Goal: Task Accomplishment & Management: Use online tool/utility

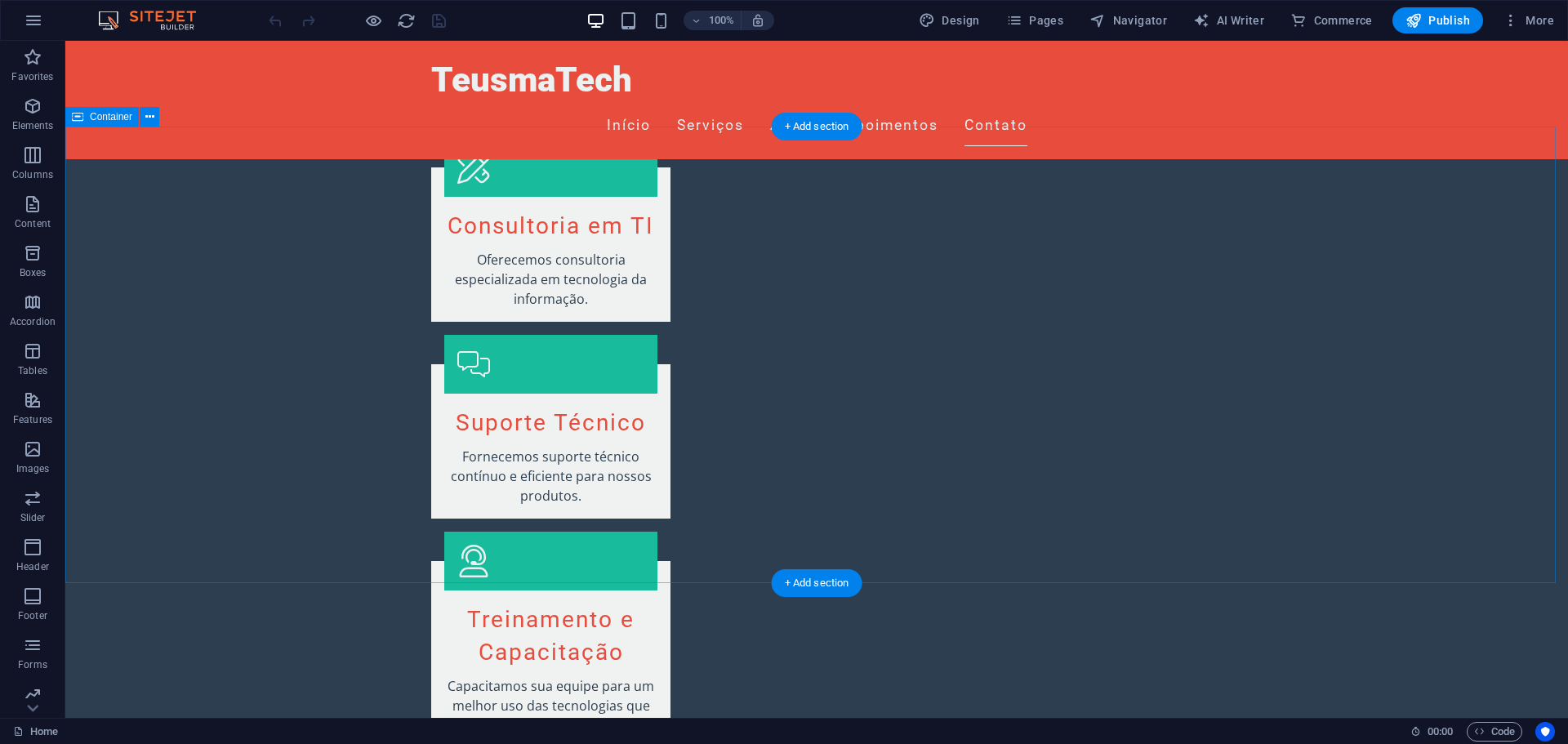
scroll to position [1781, 0]
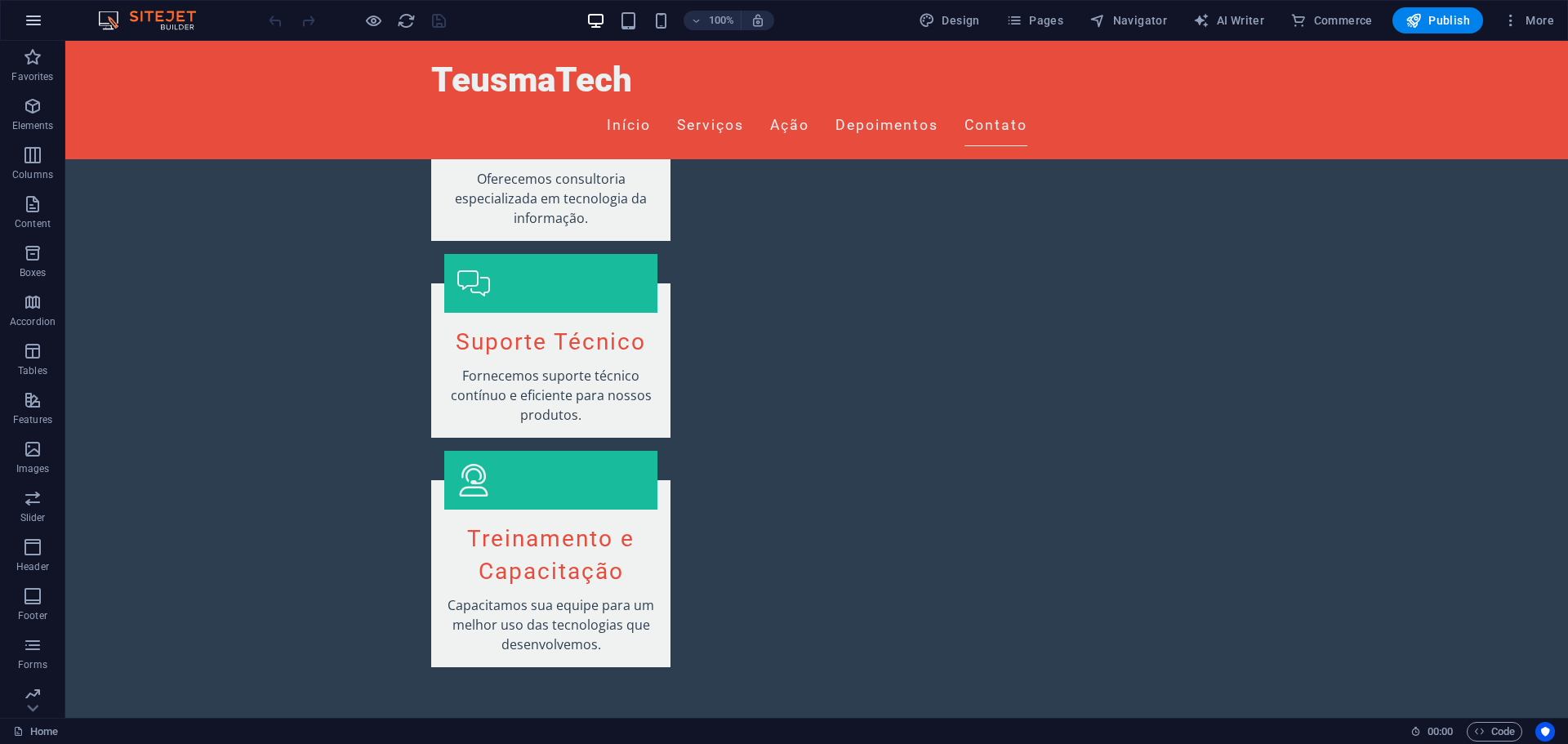
click at [31, 9] on button "button" at bounding box center [33, 21] width 39 height 39
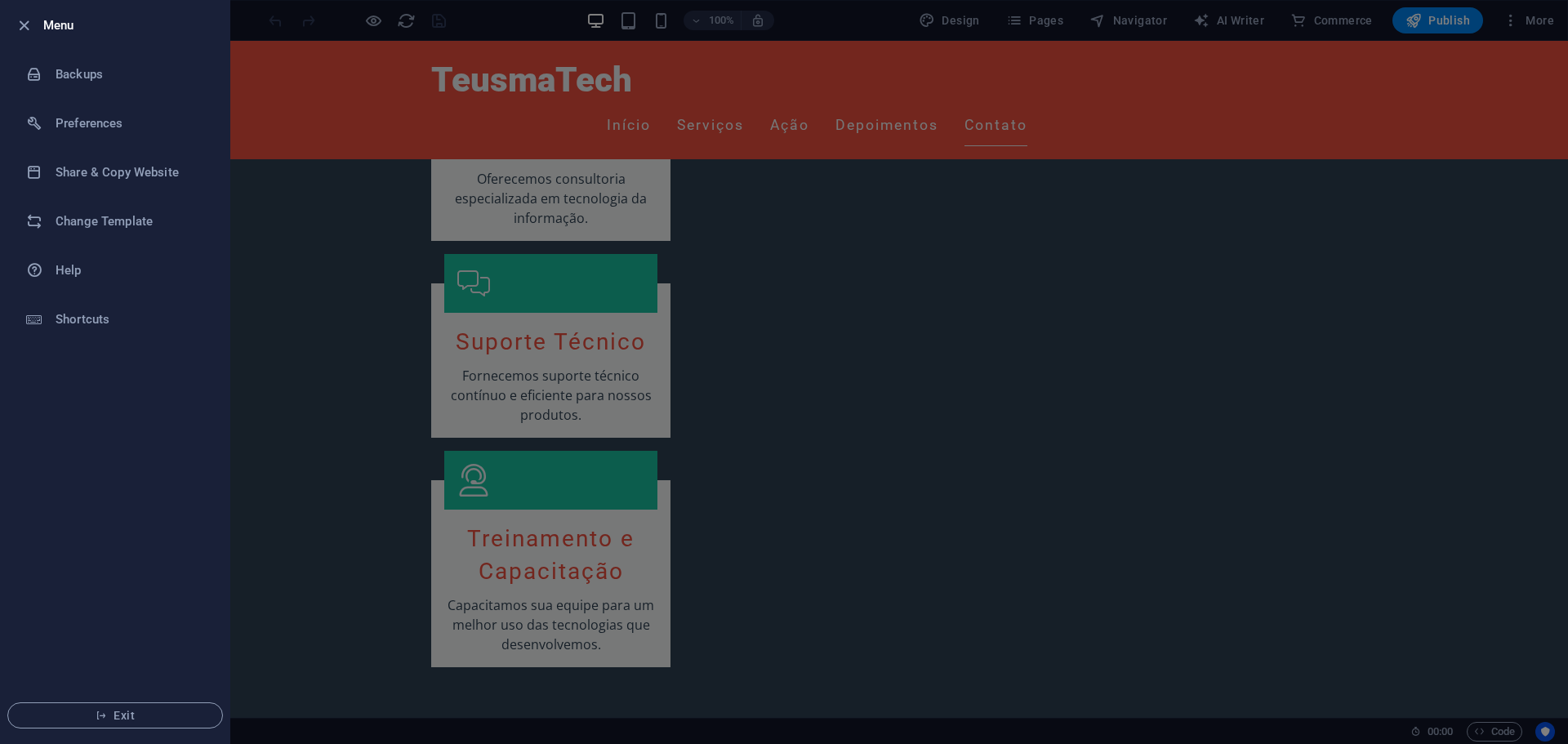
click at [310, 212] on div at bounding box center [784, 372] width 1568 height 744
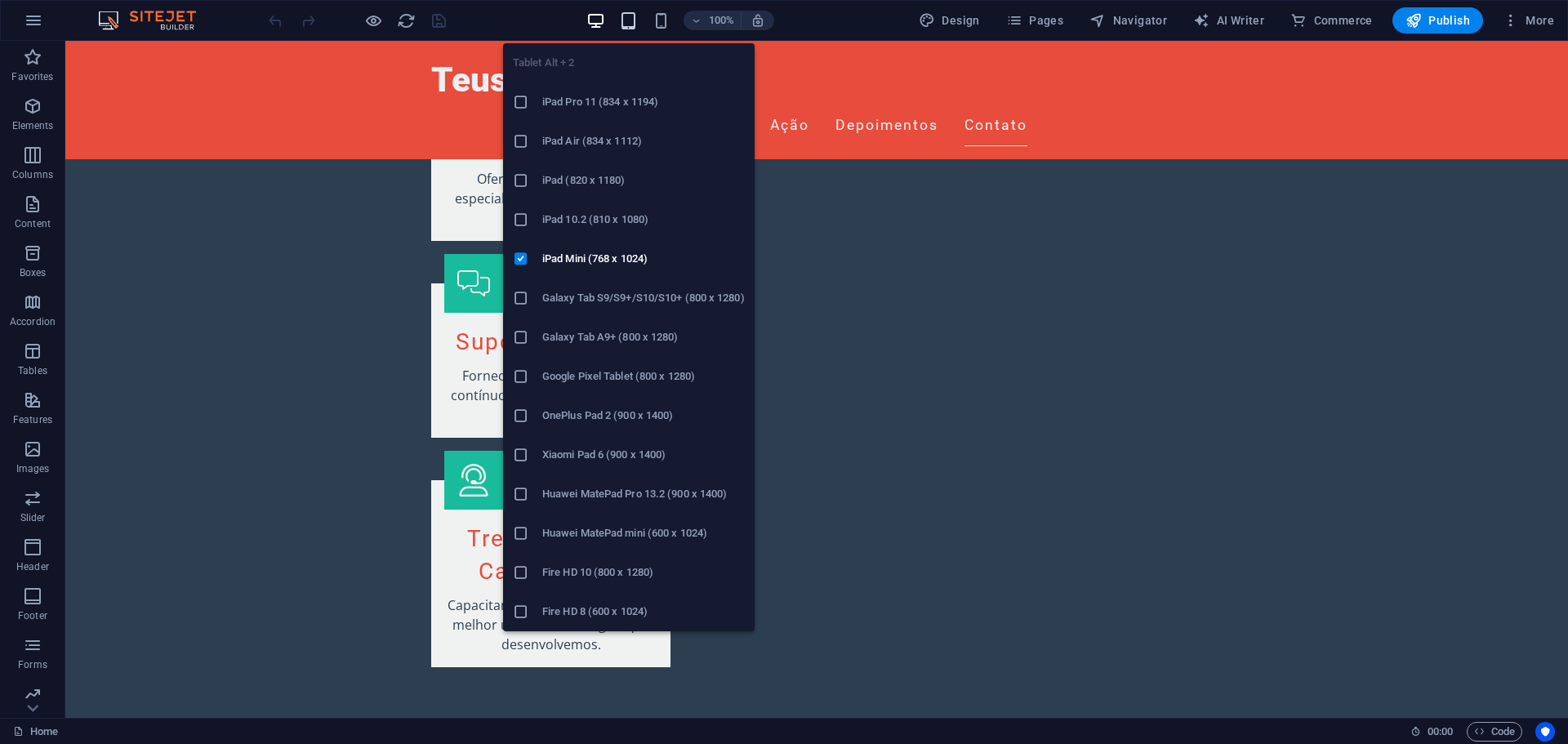
click at [635, 16] on icon "button" at bounding box center [628, 21] width 19 height 19
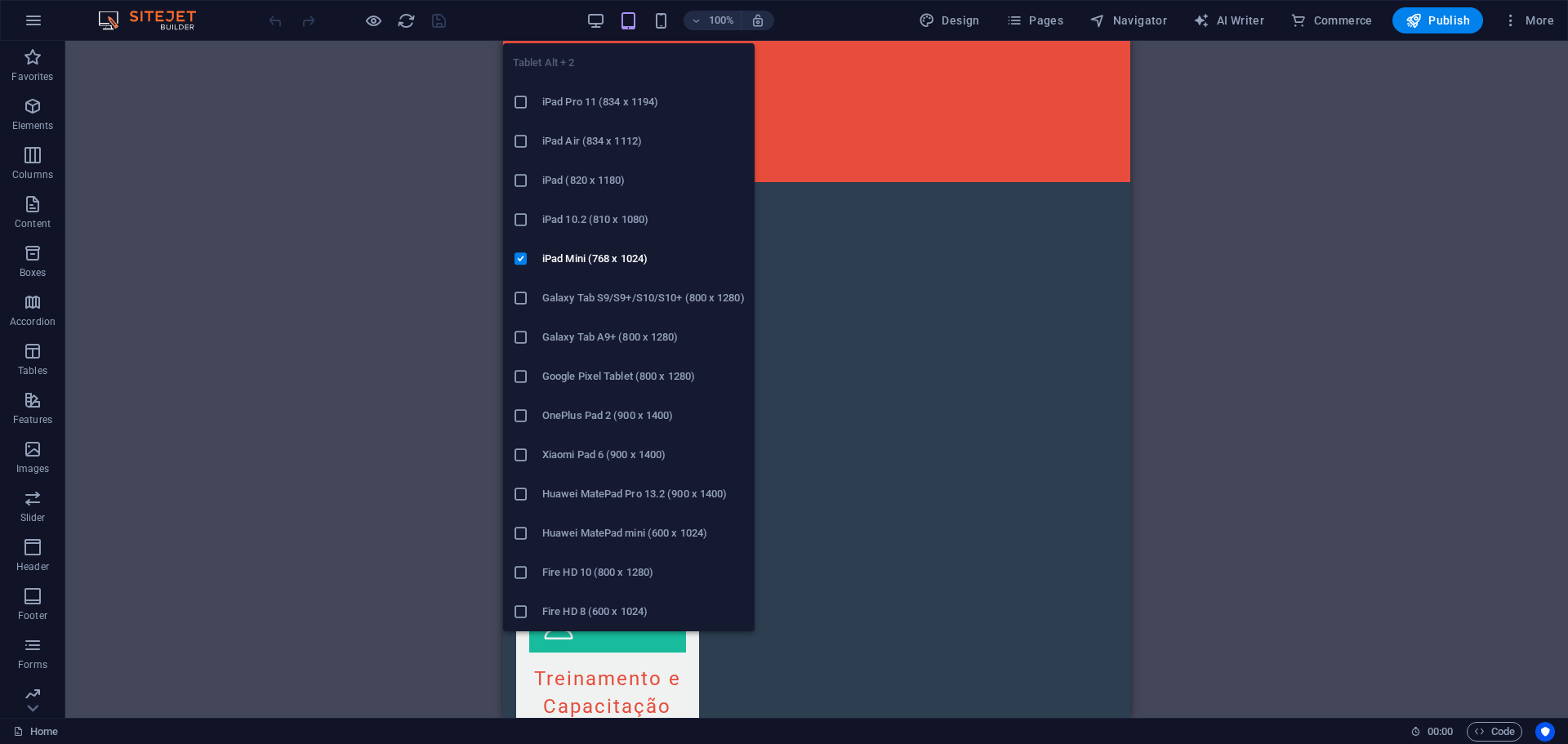
scroll to position [1797, 0]
click at [635, 16] on icon "button" at bounding box center [628, 21] width 19 height 19
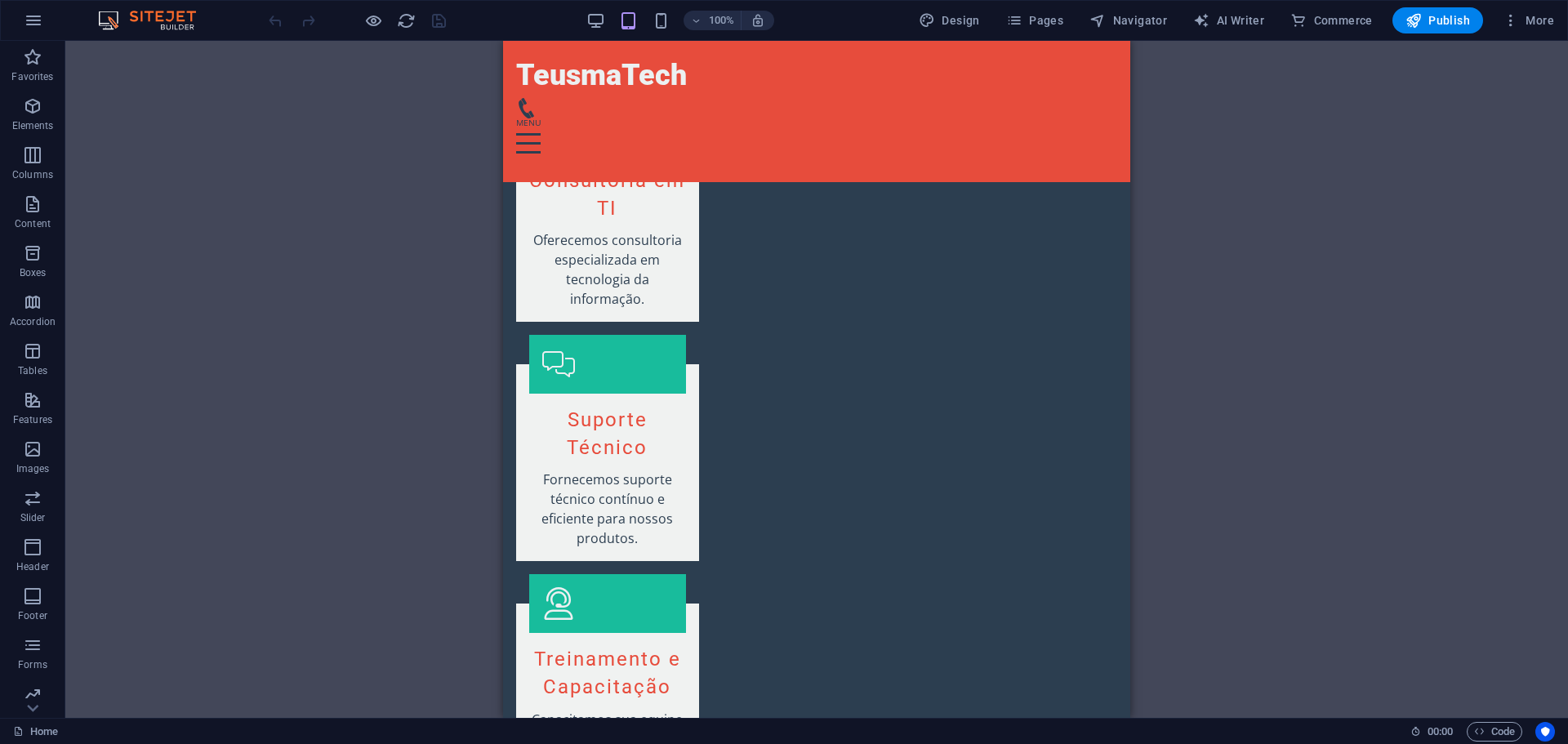
click at [609, 16] on div "100%" at bounding box center [680, 21] width 189 height 26
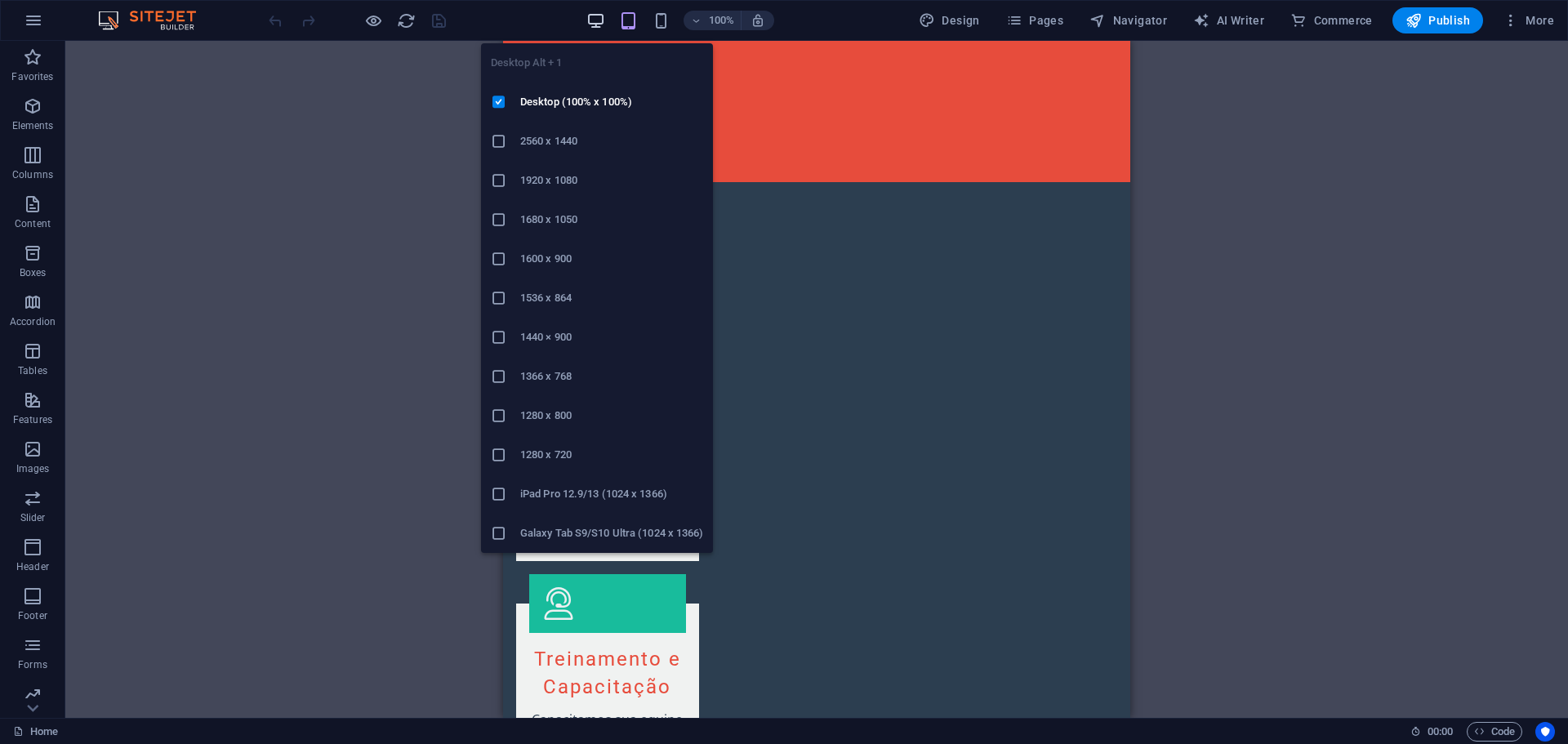
click at [600, 19] on icon "button" at bounding box center [596, 21] width 19 height 19
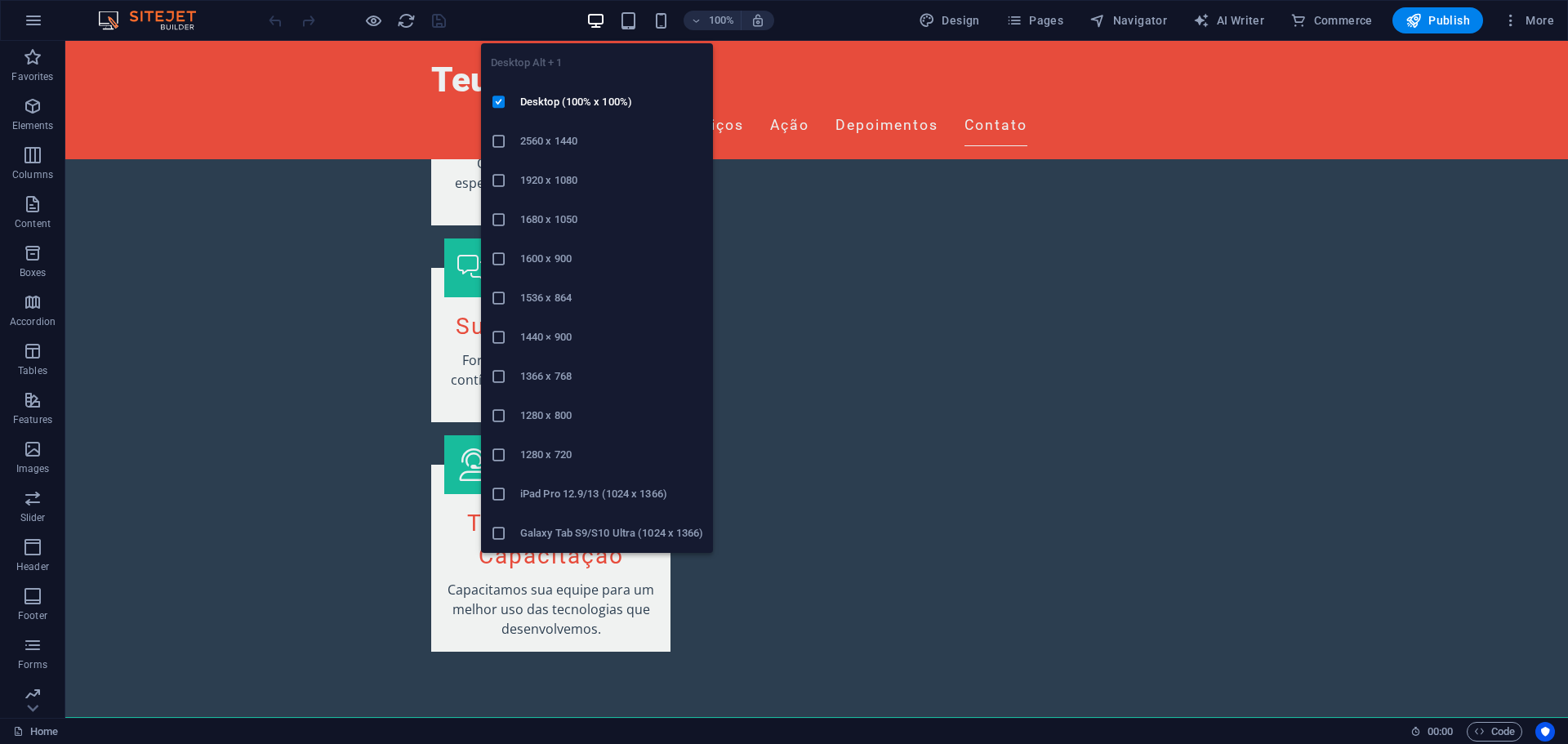
scroll to position [1781, 0]
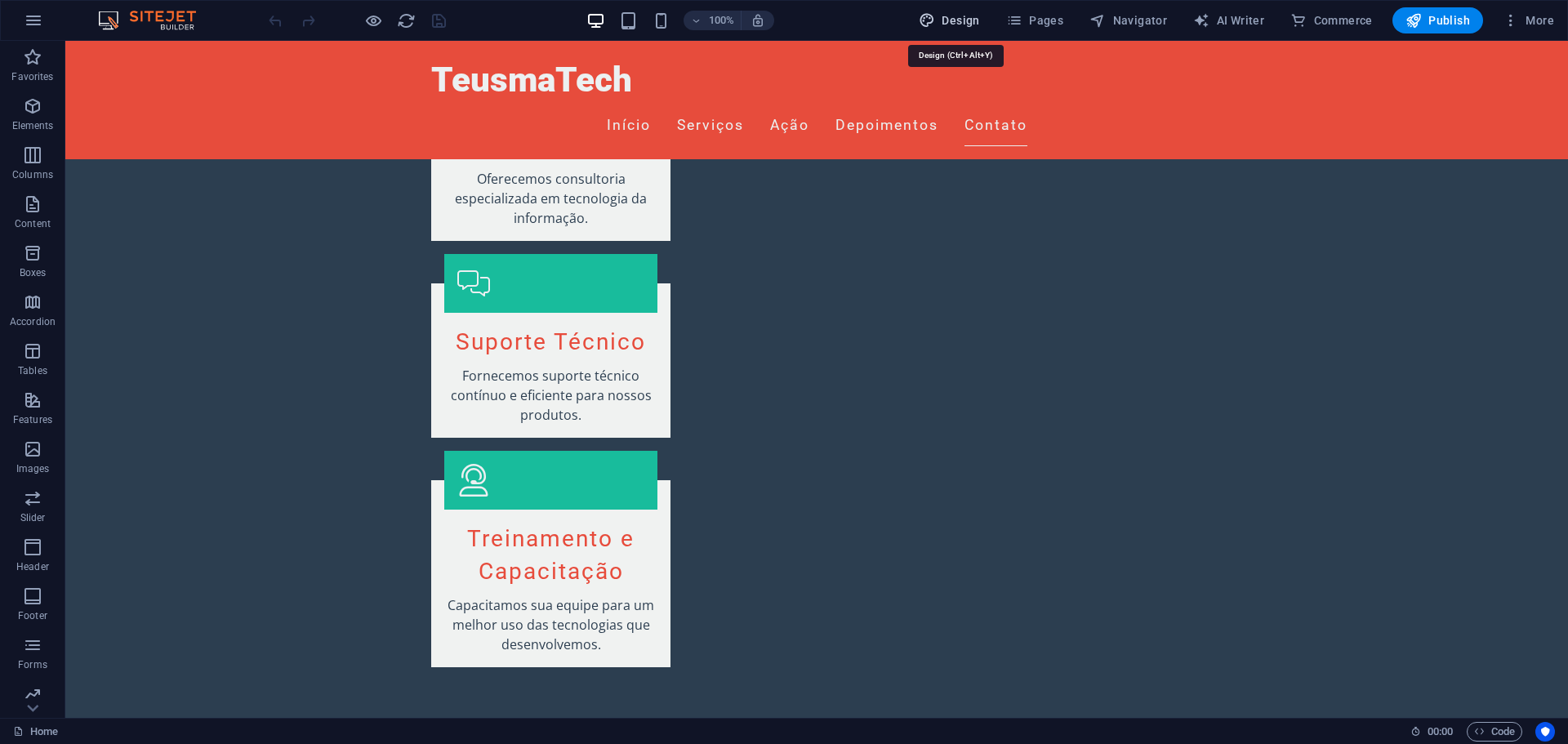
click at [975, 22] on span "Design" at bounding box center [949, 20] width 61 height 16
select select "px"
select select "200"
select select "px"
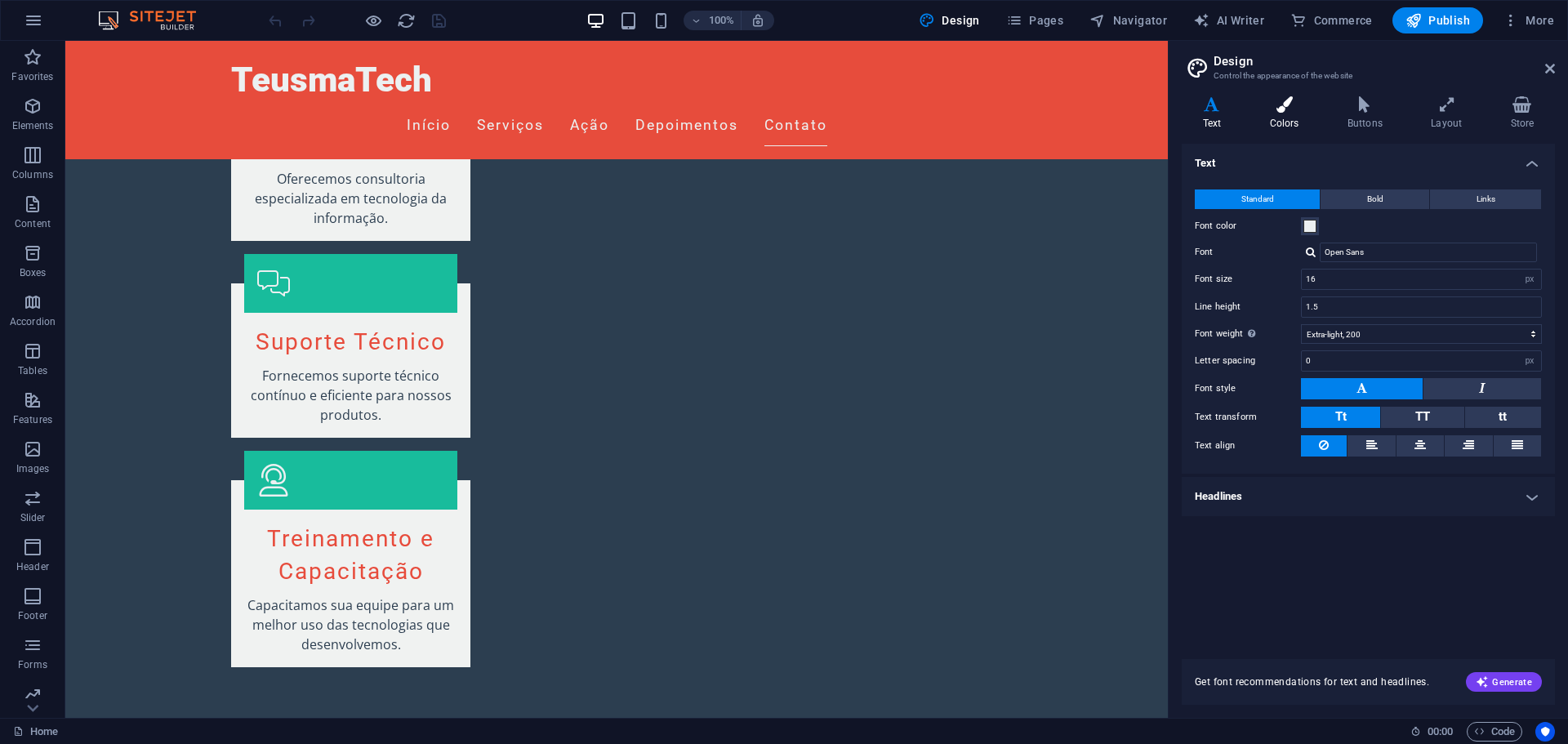
click at [1291, 123] on h4 "Colors" at bounding box center [1288, 113] width 78 height 34
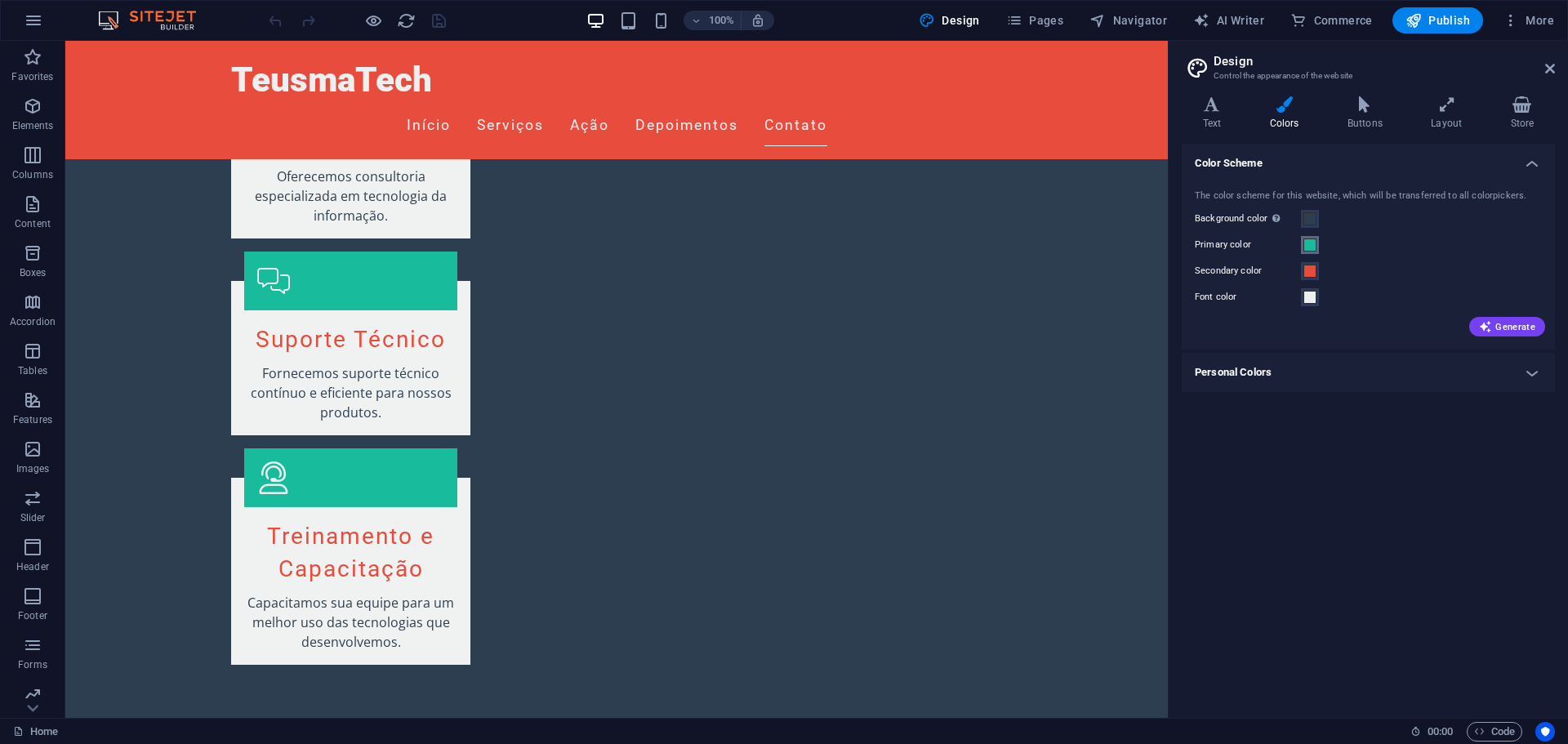
click at [1314, 243] on span at bounding box center [1310, 244] width 13 height 13
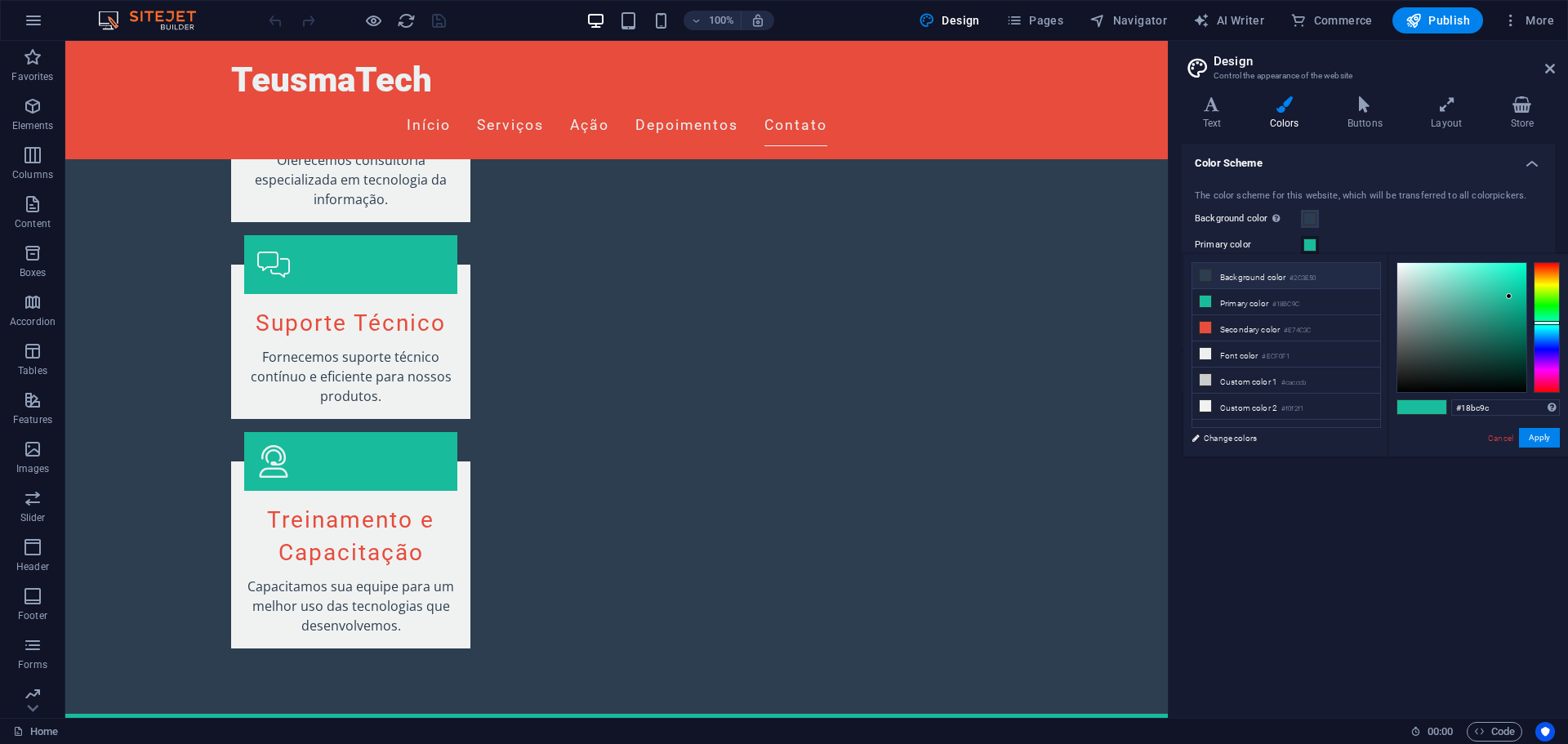
scroll to position [1801, 0]
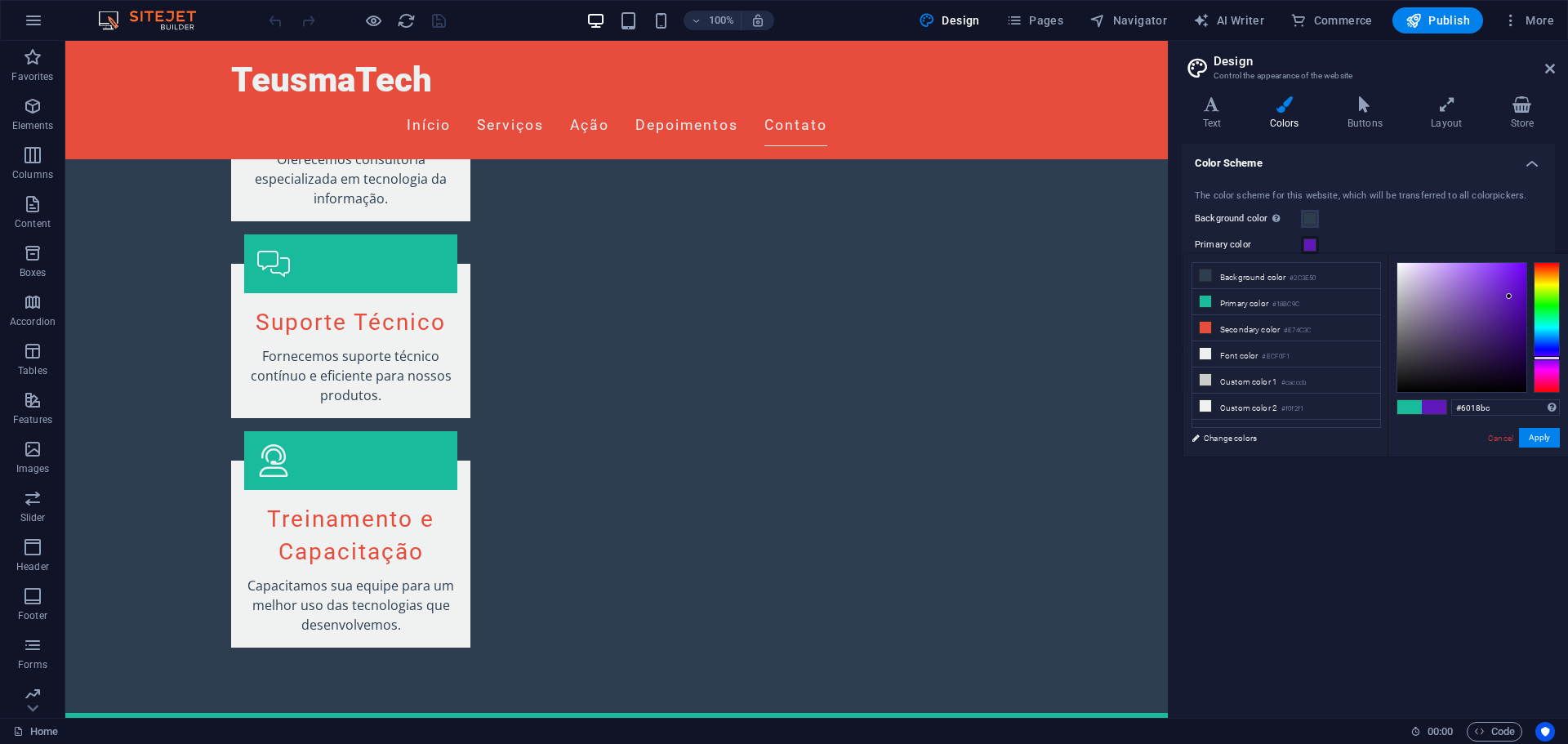
click at [1552, 357] on div at bounding box center [1547, 327] width 26 height 130
drag, startPoint x: 1534, startPoint y: 337, endPoint x: 1546, endPoint y: 366, distance: 31.4
click at [1546, 366] on div at bounding box center [1478, 327] width 164 height 130
drag, startPoint x: 1546, startPoint y: 362, endPoint x: 1547, endPoint y: 342, distance: 20.0
click at [1547, 342] on div at bounding box center [1547, 327] width 26 height 130
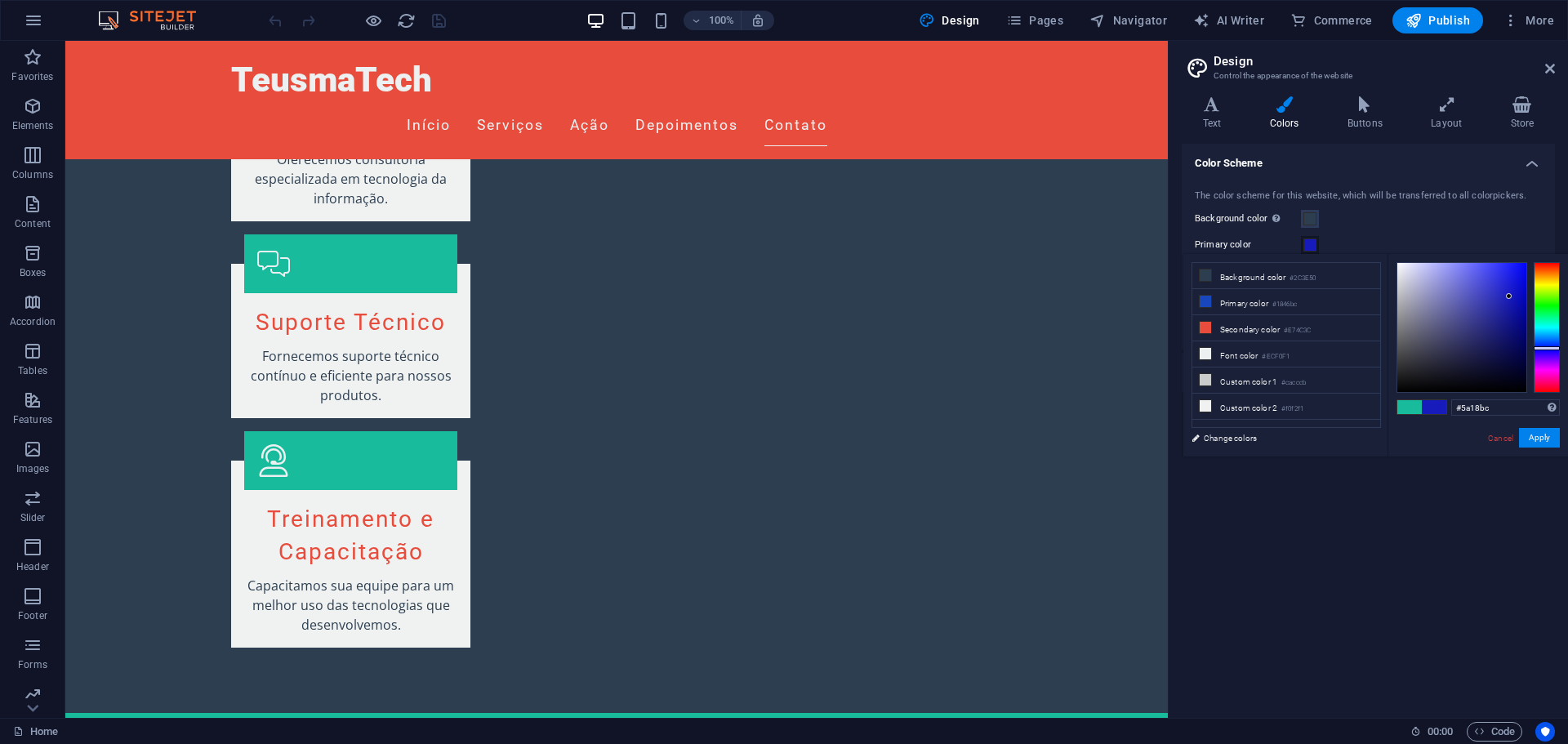
drag, startPoint x: 1547, startPoint y: 345, endPoint x: 1549, endPoint y: 357, distance: 12.2
click at [1549, 357] on div at bounding box center [1547, 327] width 26 height 130
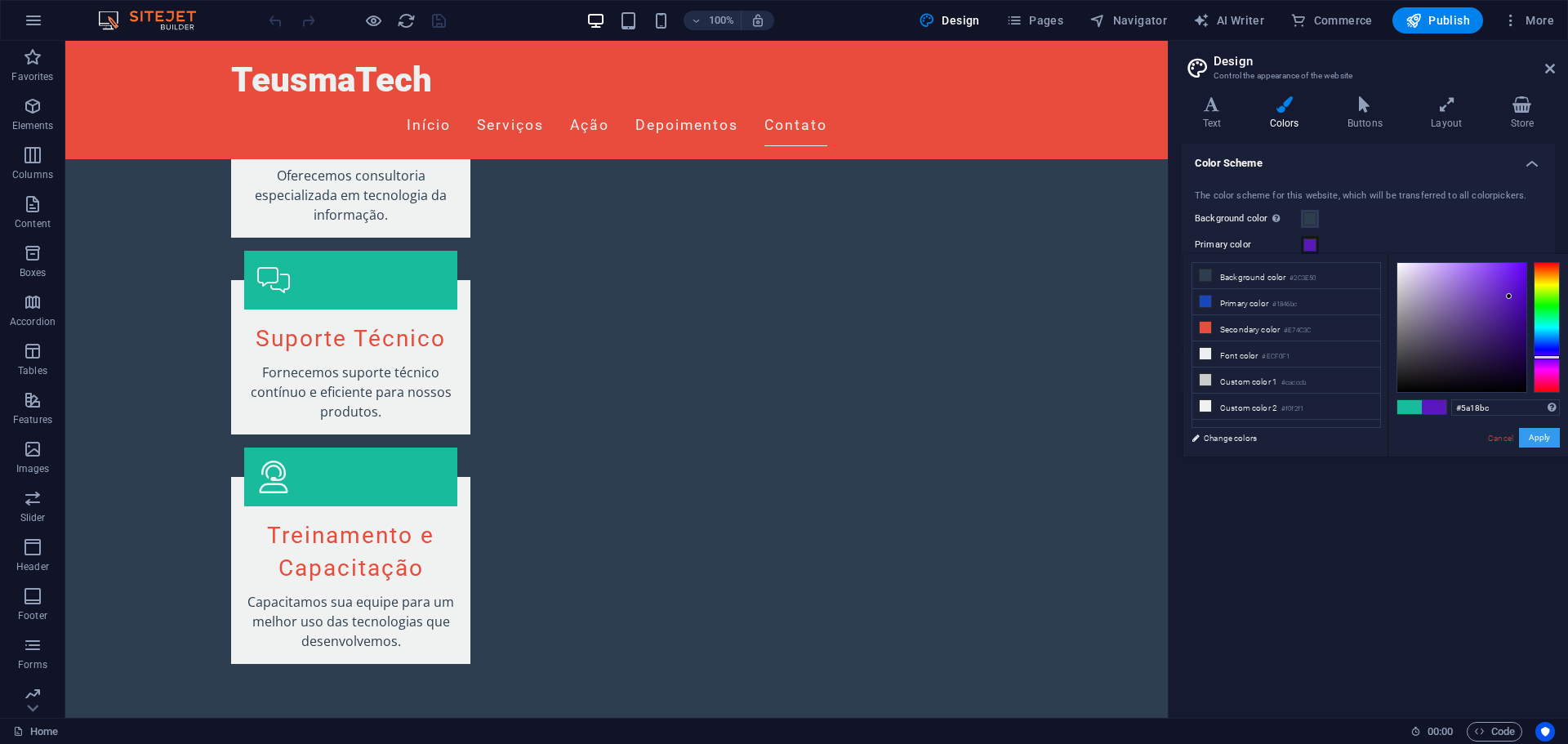
click at [1539, 438] on button "Apply" at bounding box center [1540, 437] width 41 height 20
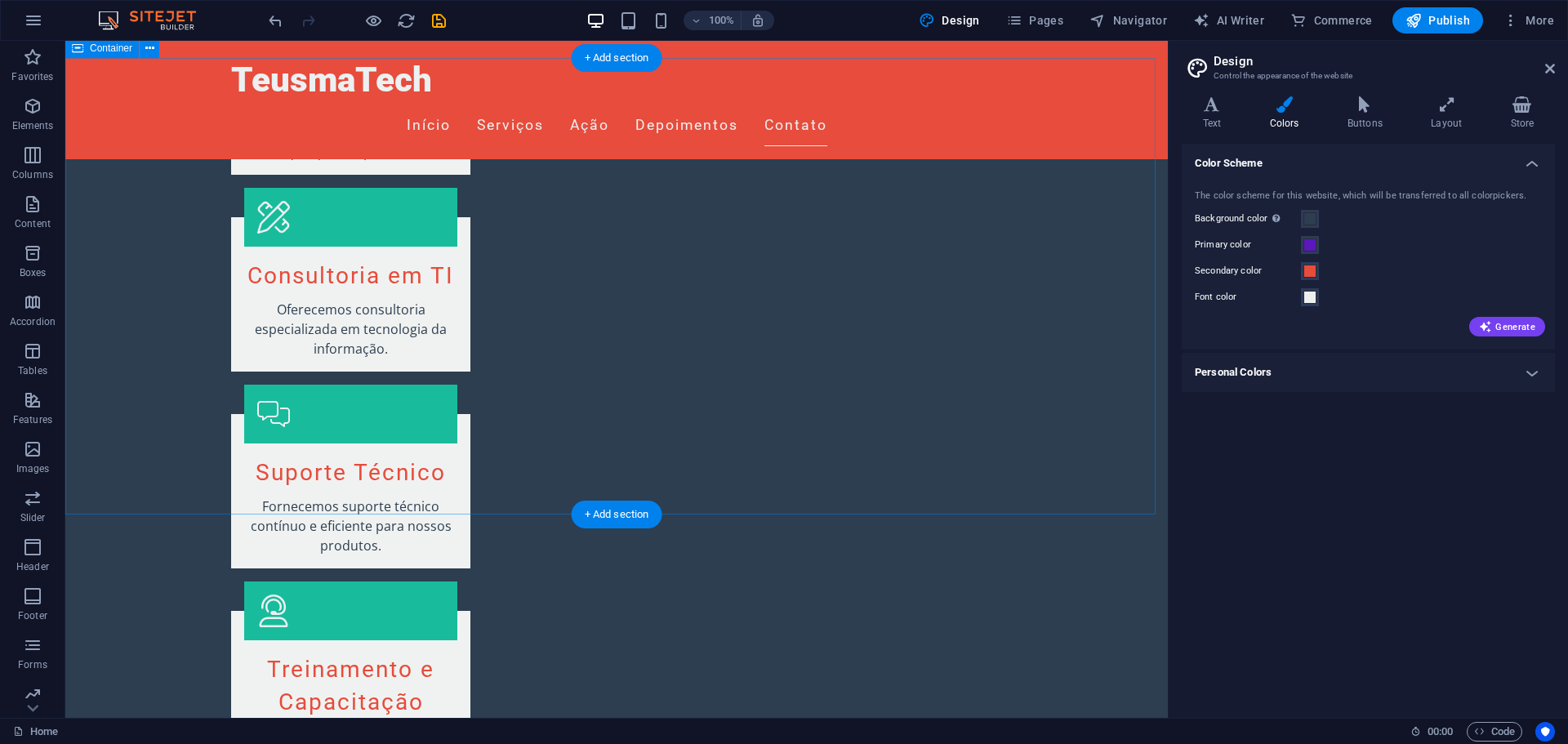
scroll to position [1700, 0]
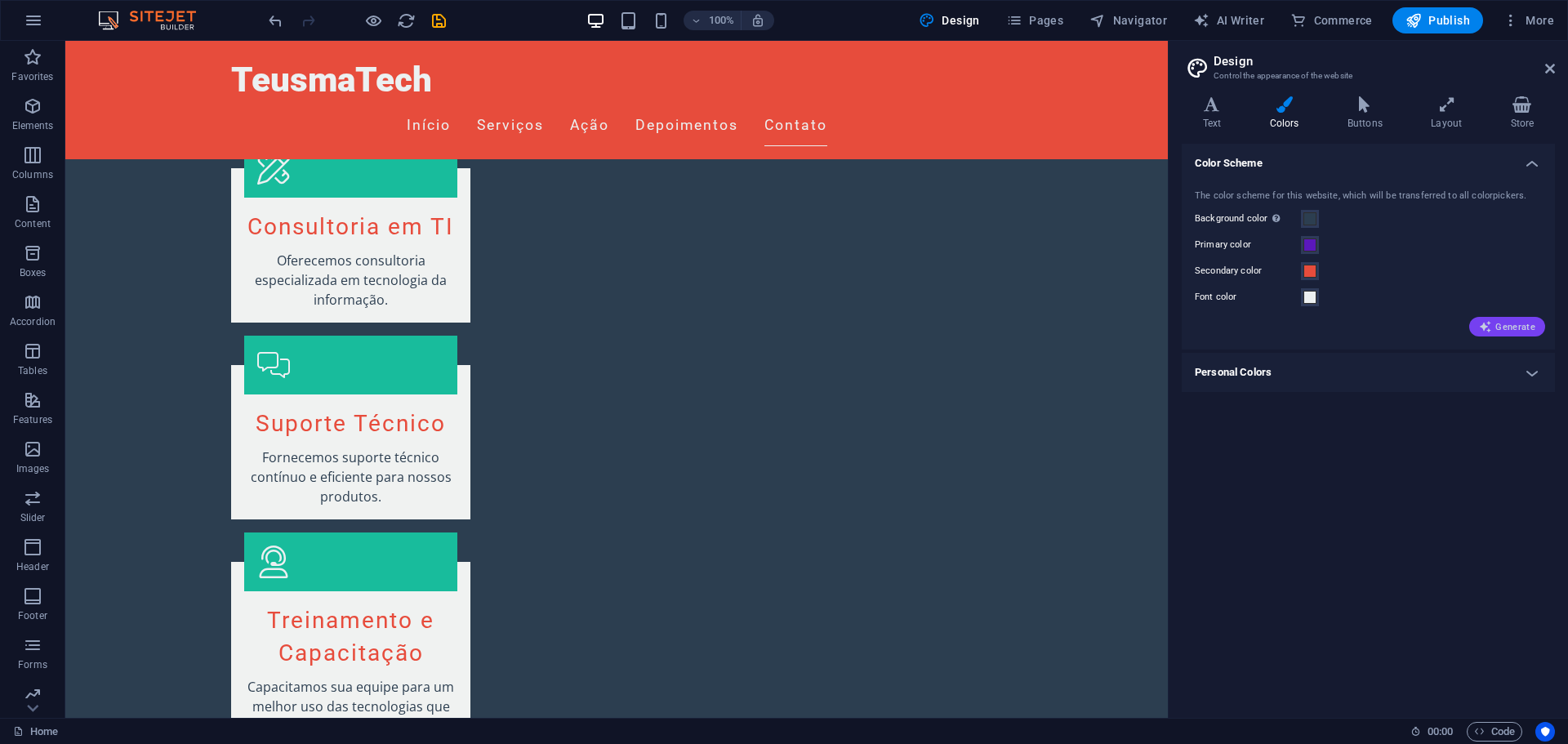
click at [1498, 323] on span "Generate" at bounding box center [1508, 327] width 57 height 13
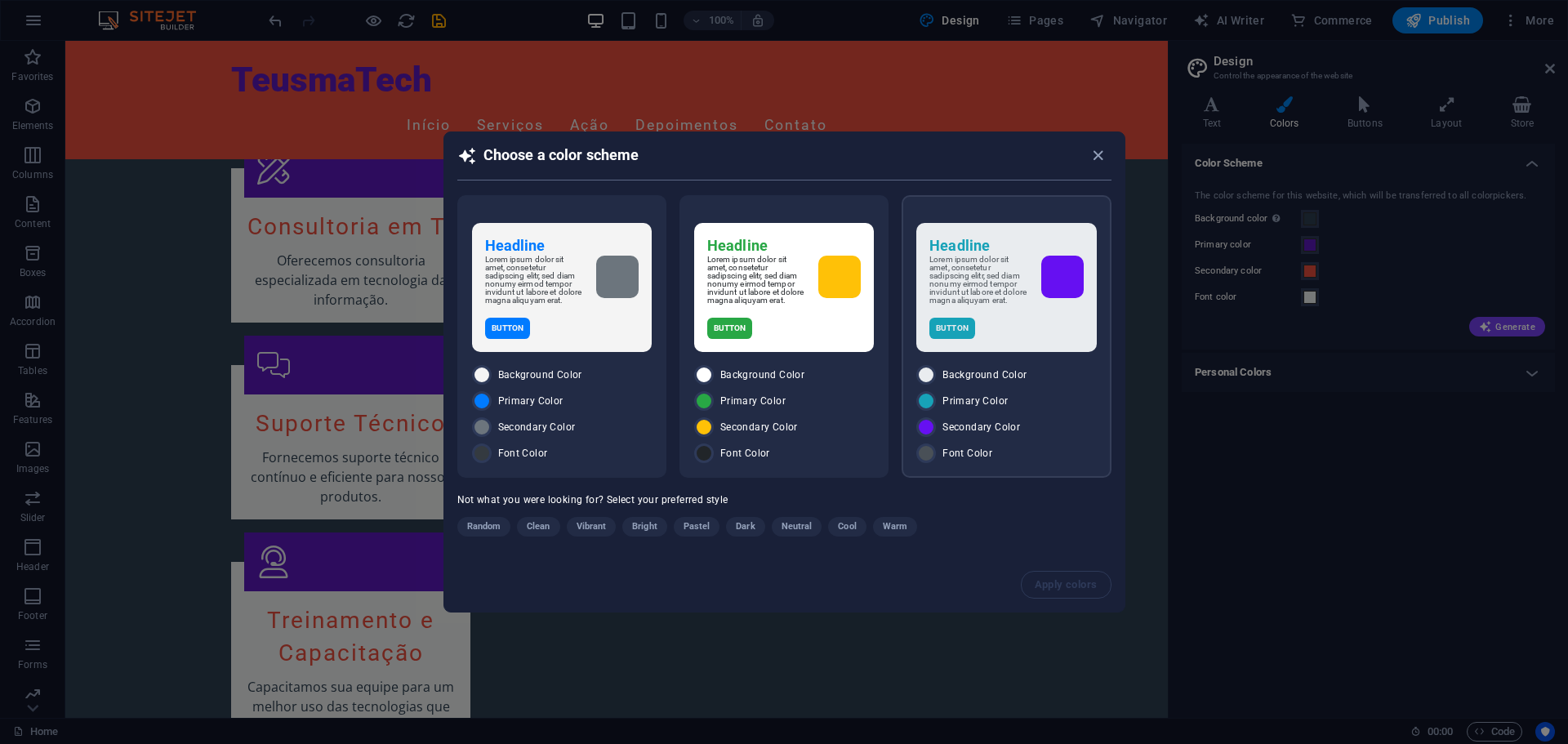
click at [1015, 271] on p "Lorem ipsum dolor sit amet, consetetur sadipscing elitr, sed diam nonumy eirmod…" at bounding box center [978, 279] width 98 height 49
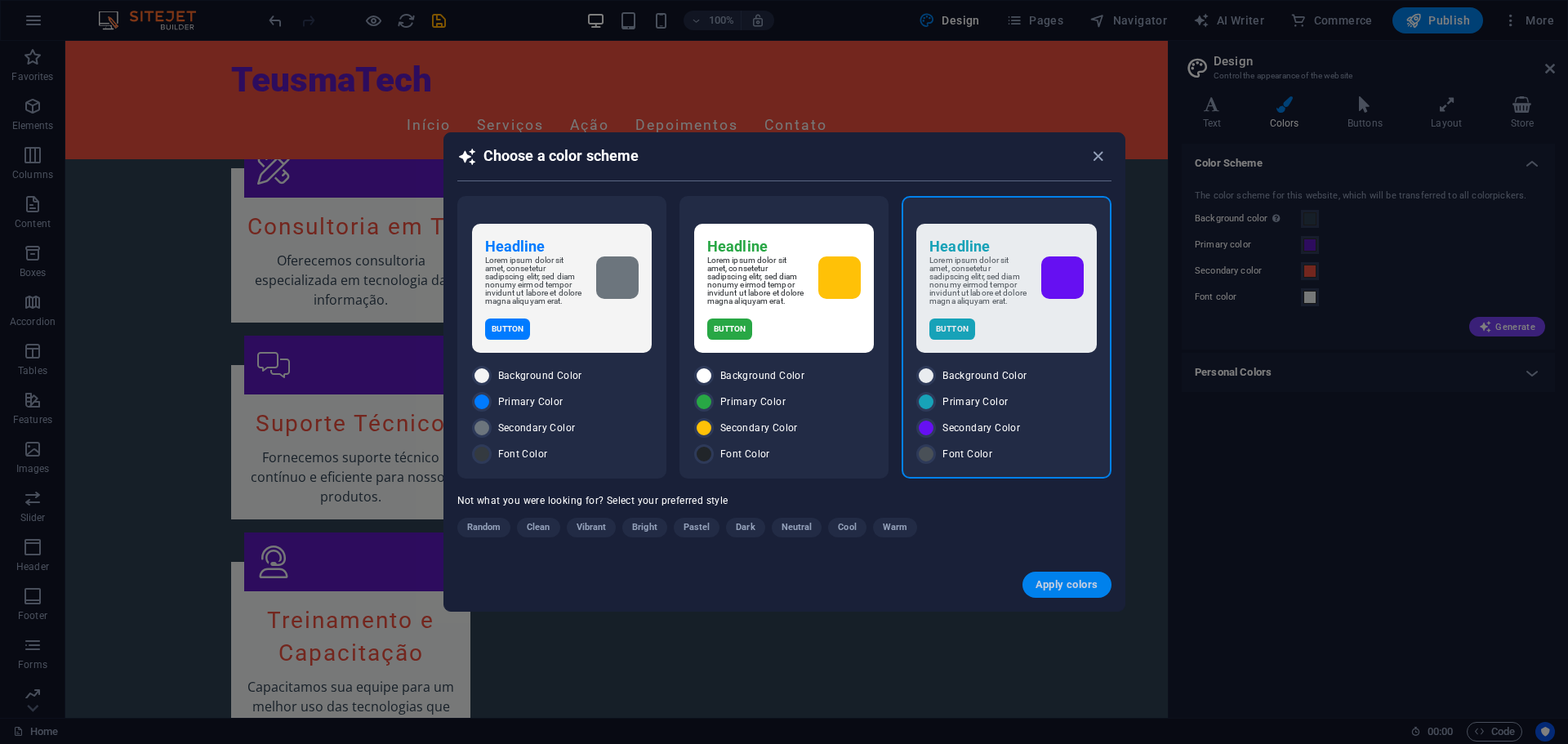
click at [1072, 591] on span "Apply colors" at bounding box center [1066, 585] width 63 height 13
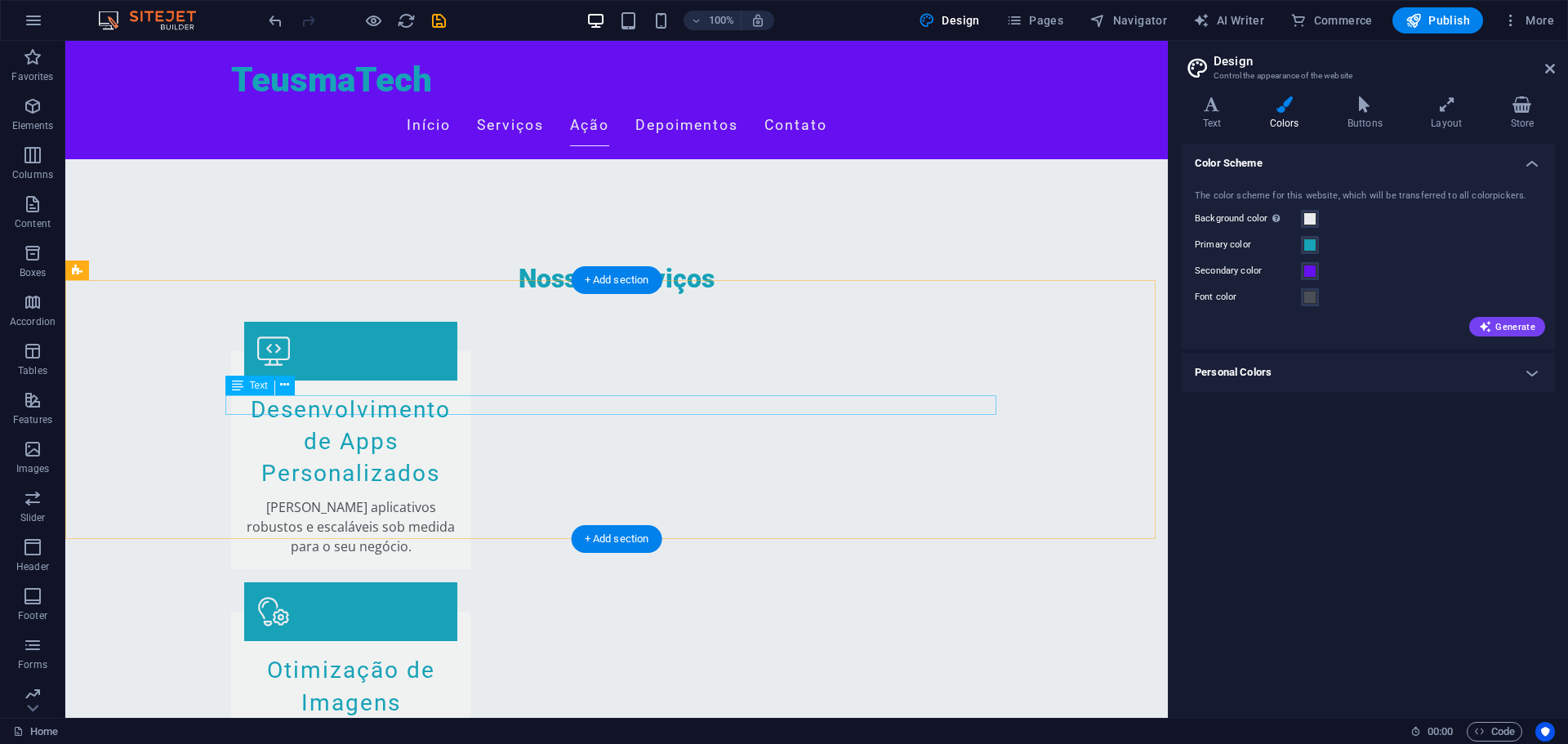
scroll to position [1288, 0]
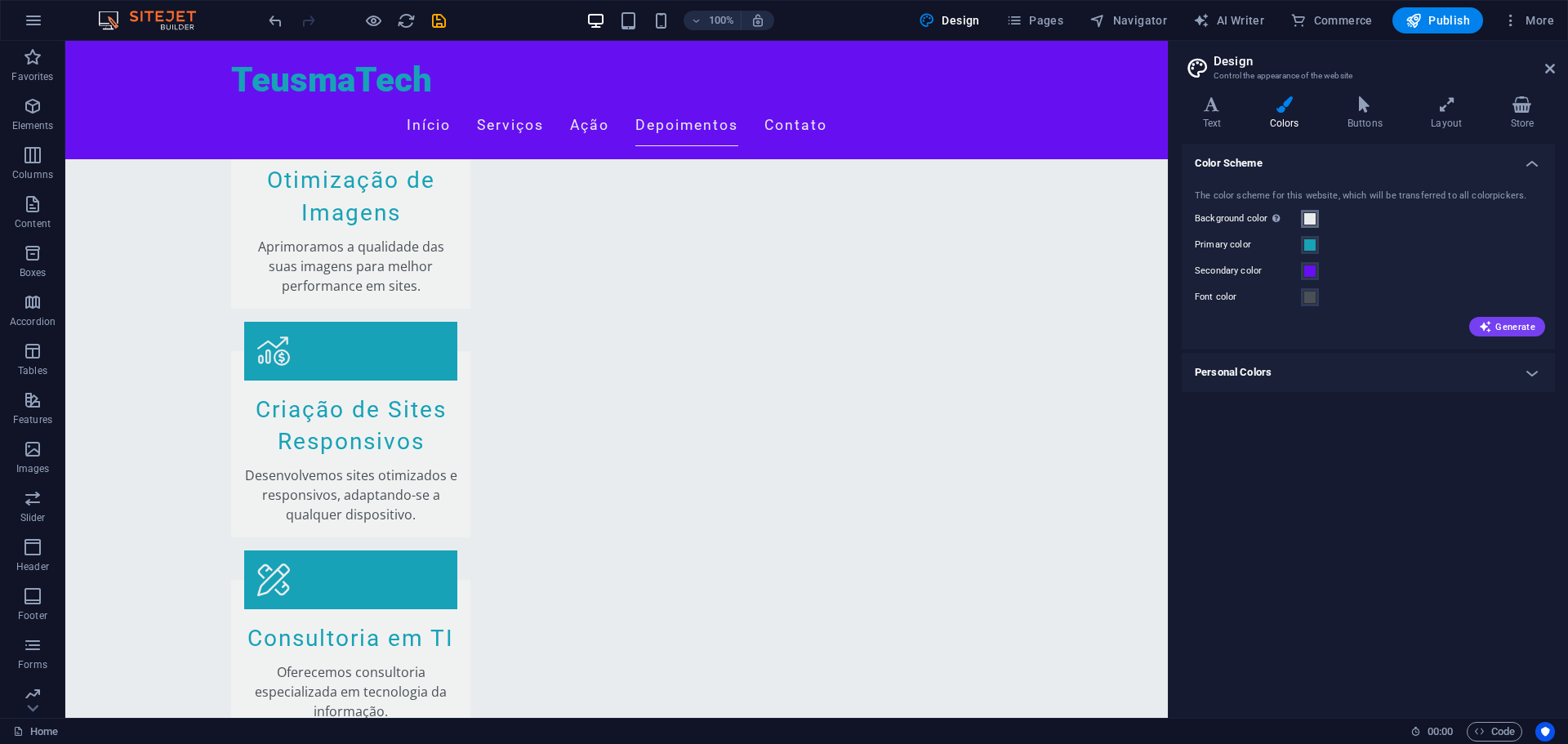
click at [1310, 220] on span at bounding box center [1310, 219] width 13 height 13
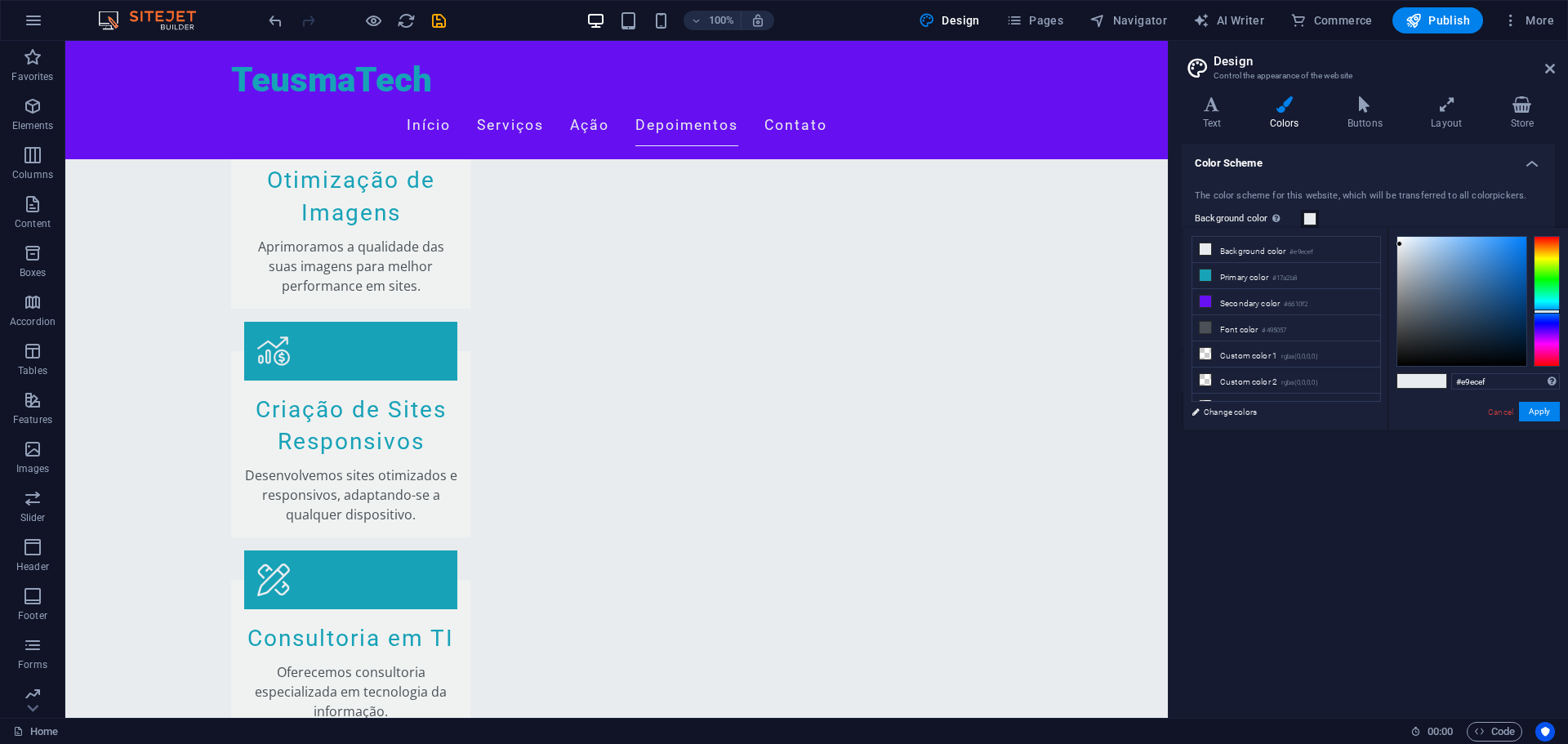
click at [1482, 467] on div "Color Scheme The color scheme for this website, which will be transferred to al…" at bounding box center [1368, 424] width 373 height 561
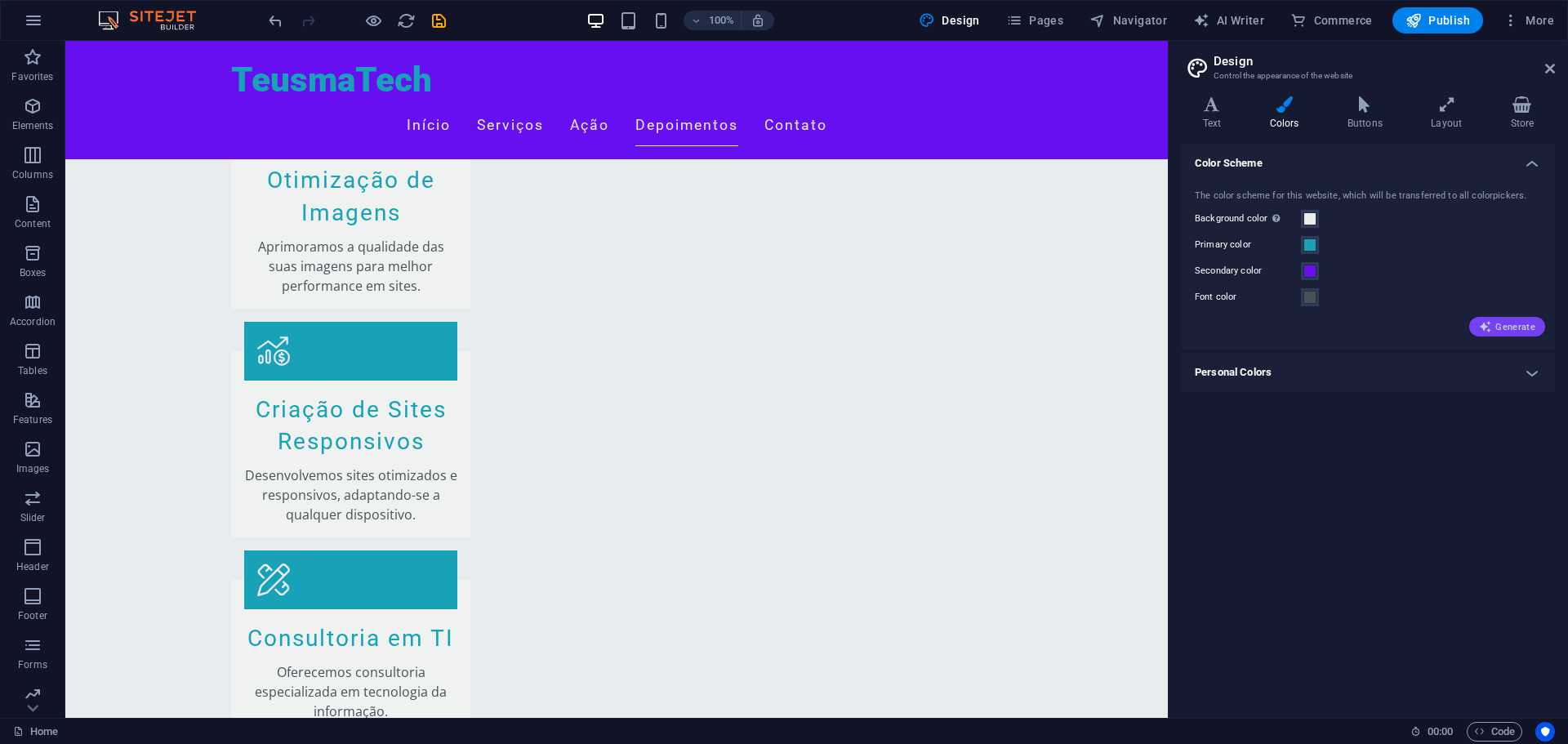
click at [1517, 329] on span "Generate" at bounding box center [1508, 327] width 57 height 13
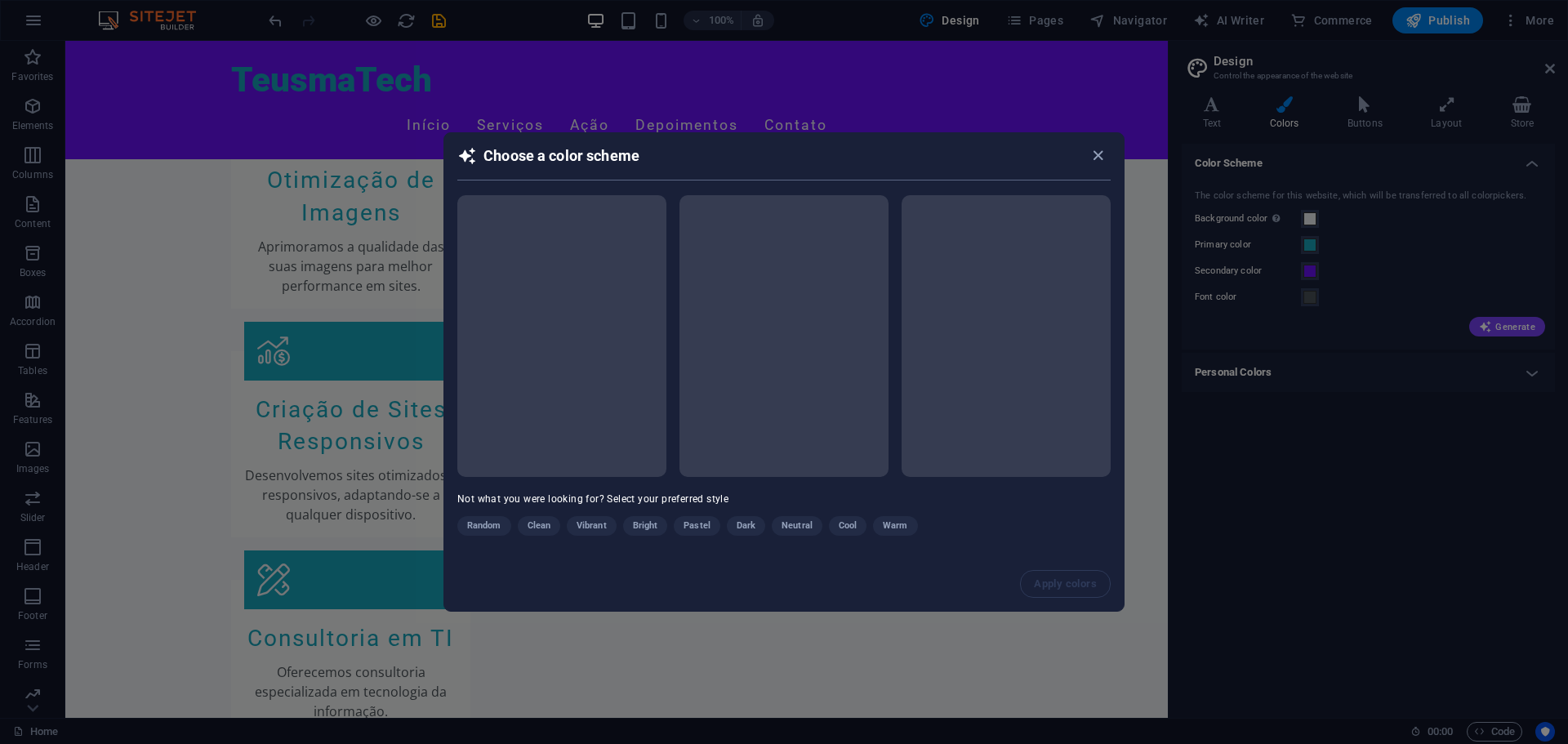
click at [1531, 366] on div "Choose a color scheme Not what you were looking for? Select your preferred styl…" at bounding box center [784, 372] width 1568 height 744
click at [1556, 379] on div "Choose a color scheme Not what you were looking for? Select your preferred styl…" at bounding box center [784, 372] width 1568 height 744
click at [1110, 163] on span "button" at bounding box center [1101, 156] width 20 height 19
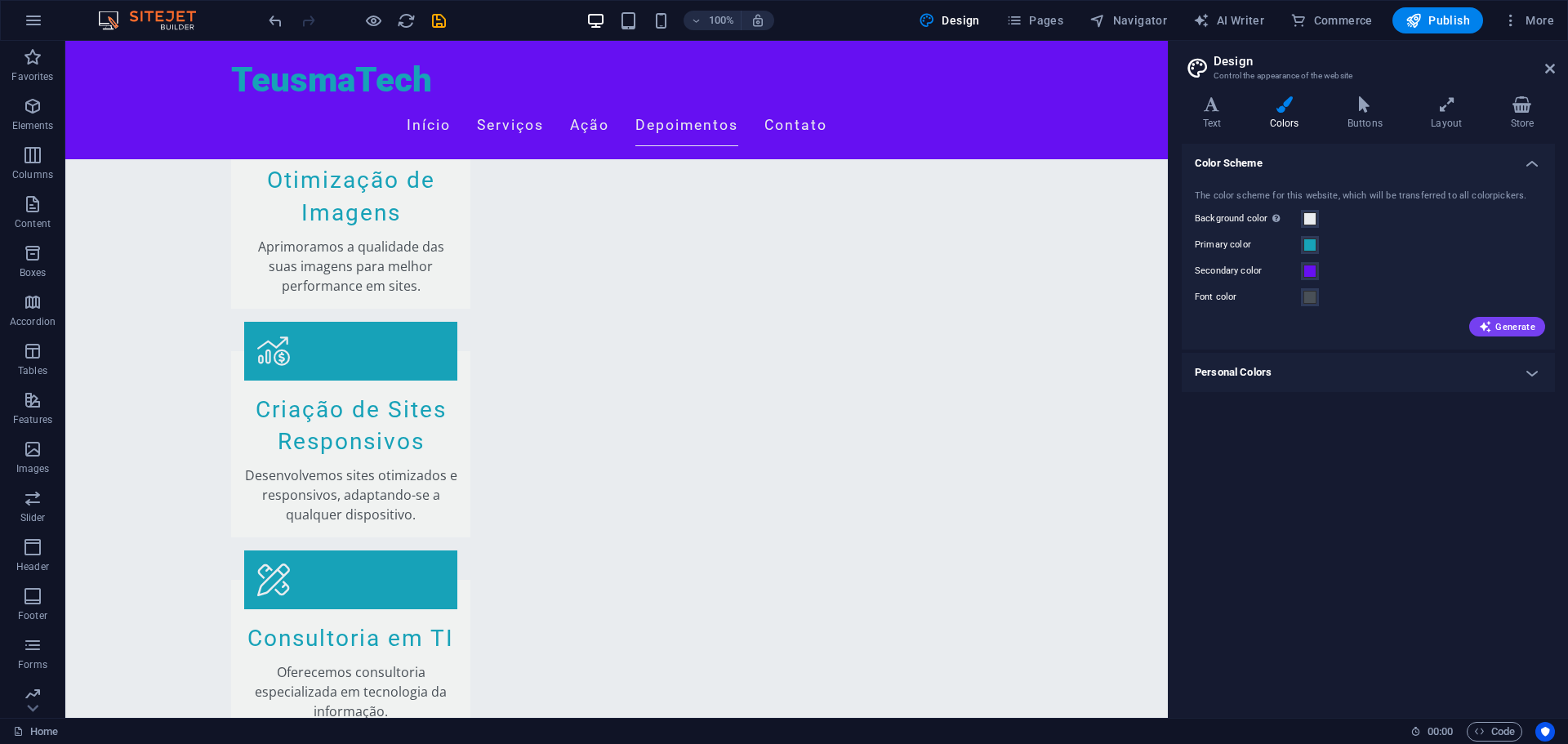
click at [1499, 365] on h4 "Personal Colors" at bounding box center [1368, 373] width 373 height 39
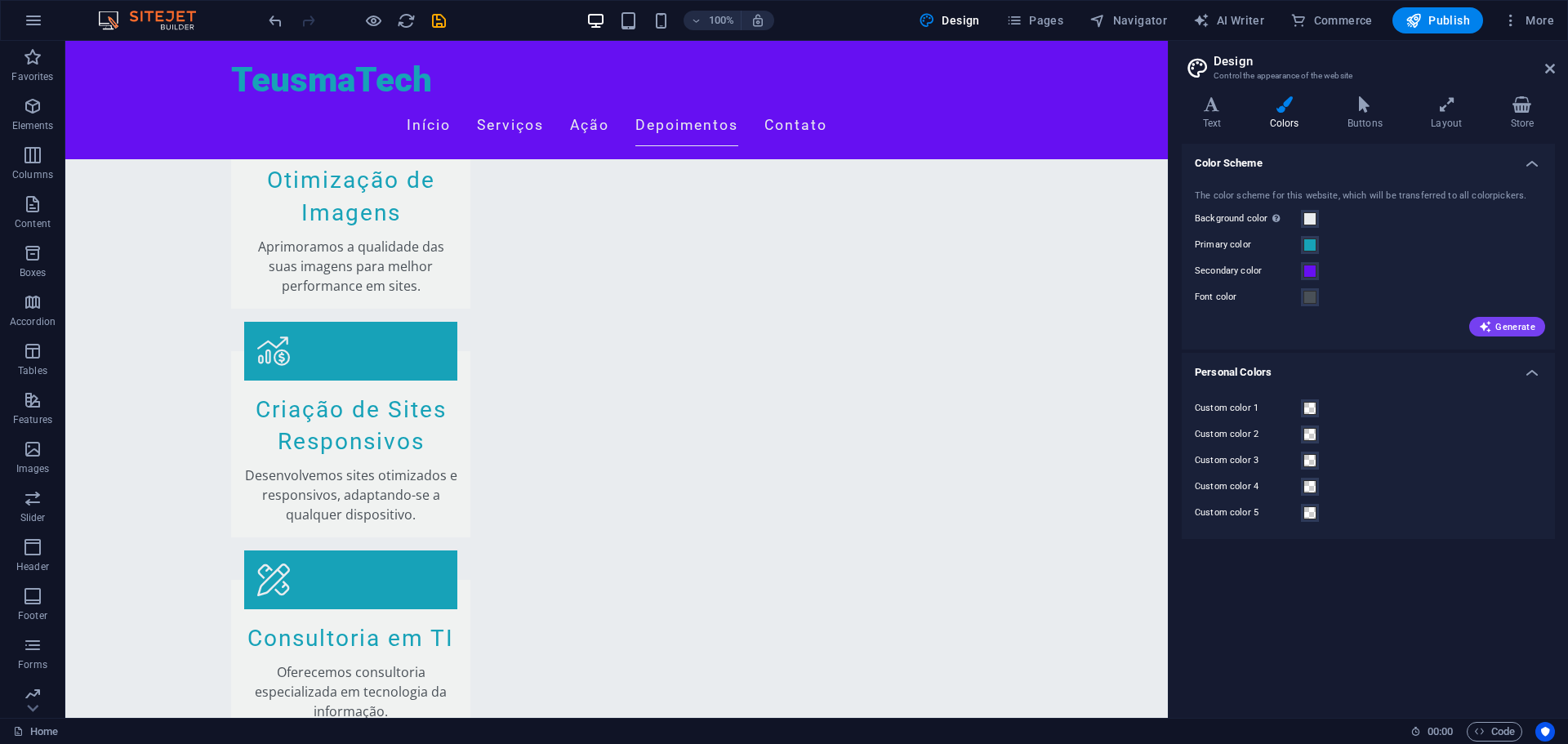
click at [1499, 365] on h4 "Personal Colors" at bounding box center [1368, 368] width 373 height 29
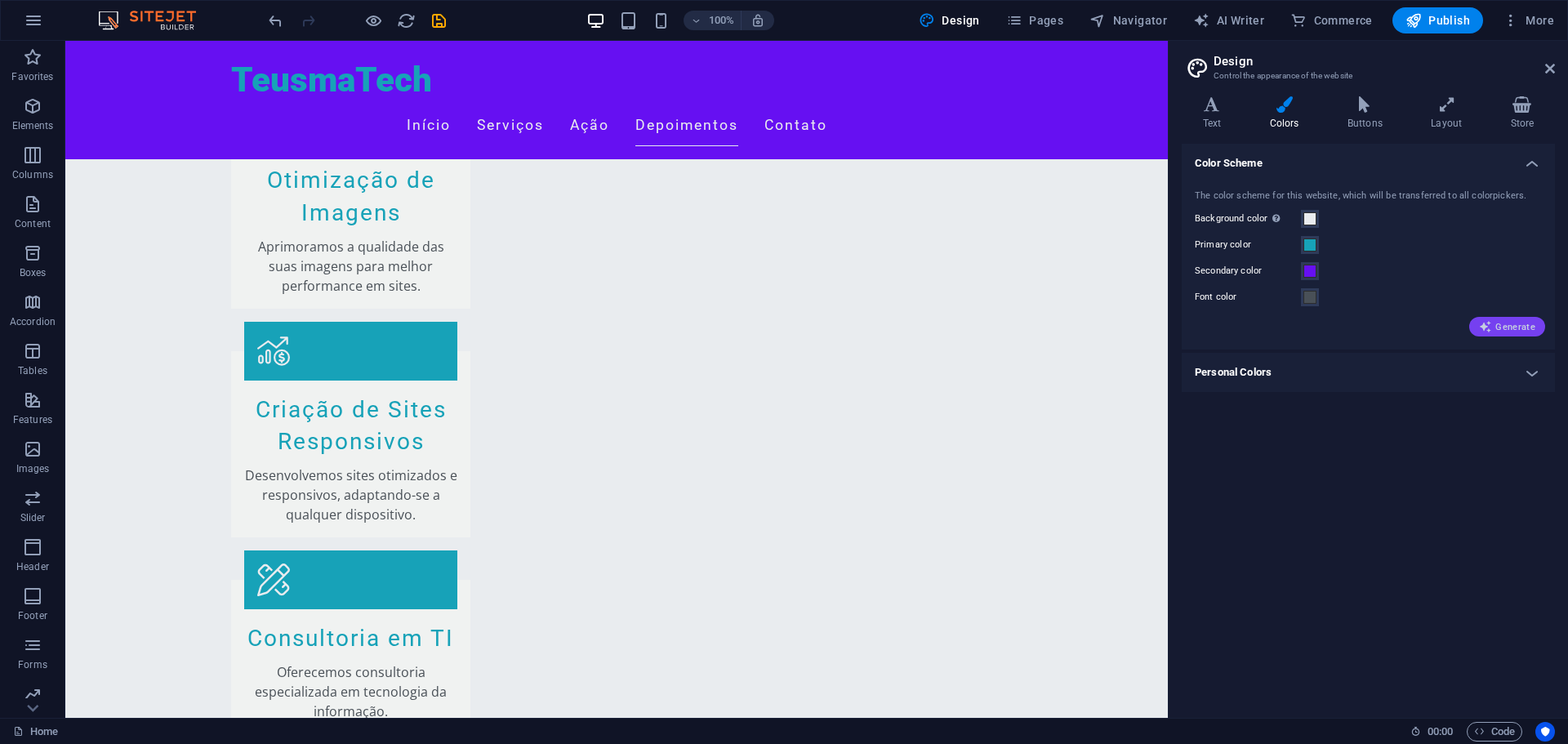
click at [1524, 331] on span "Generate" at bounding box center [1508, 327] width 57 height 13
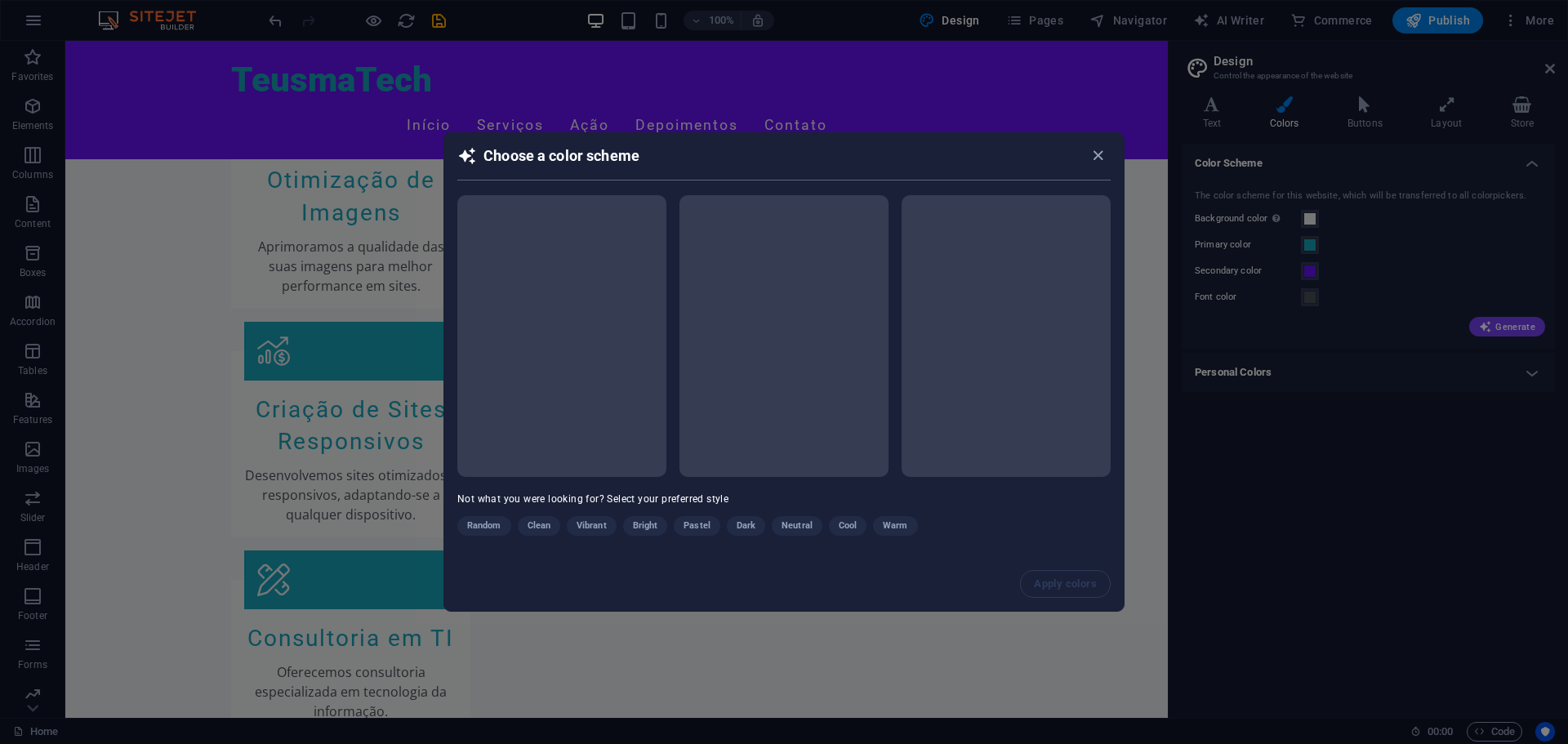
click at [751, 526] on div "Random Clean Vibrant Bright Pastel Dark Neutral Cool Warm" at bounding box center [743, 529] width 572 height 26
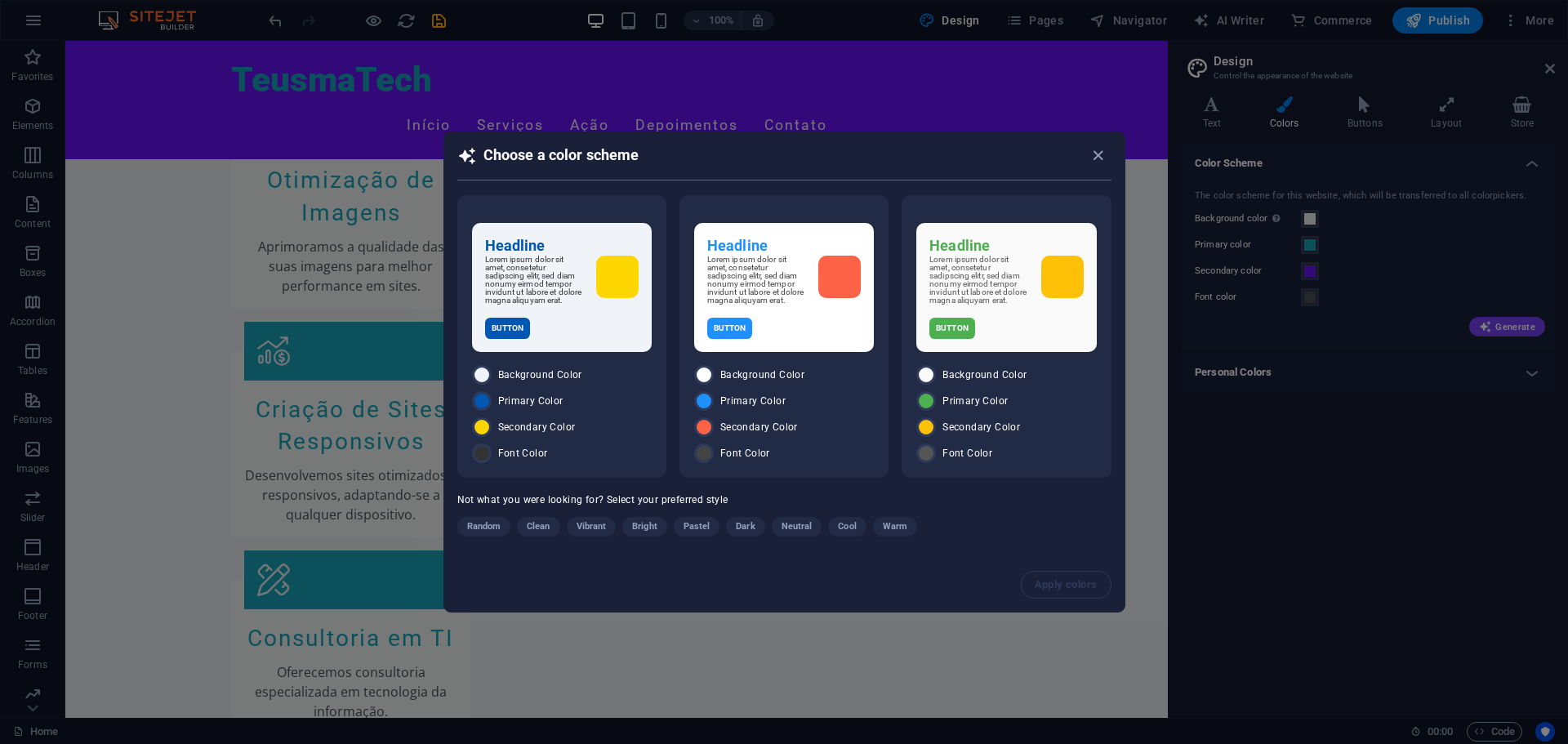
click at [748, 526] on span "Dark" at bounding box center [746, 526] width 19 height 20
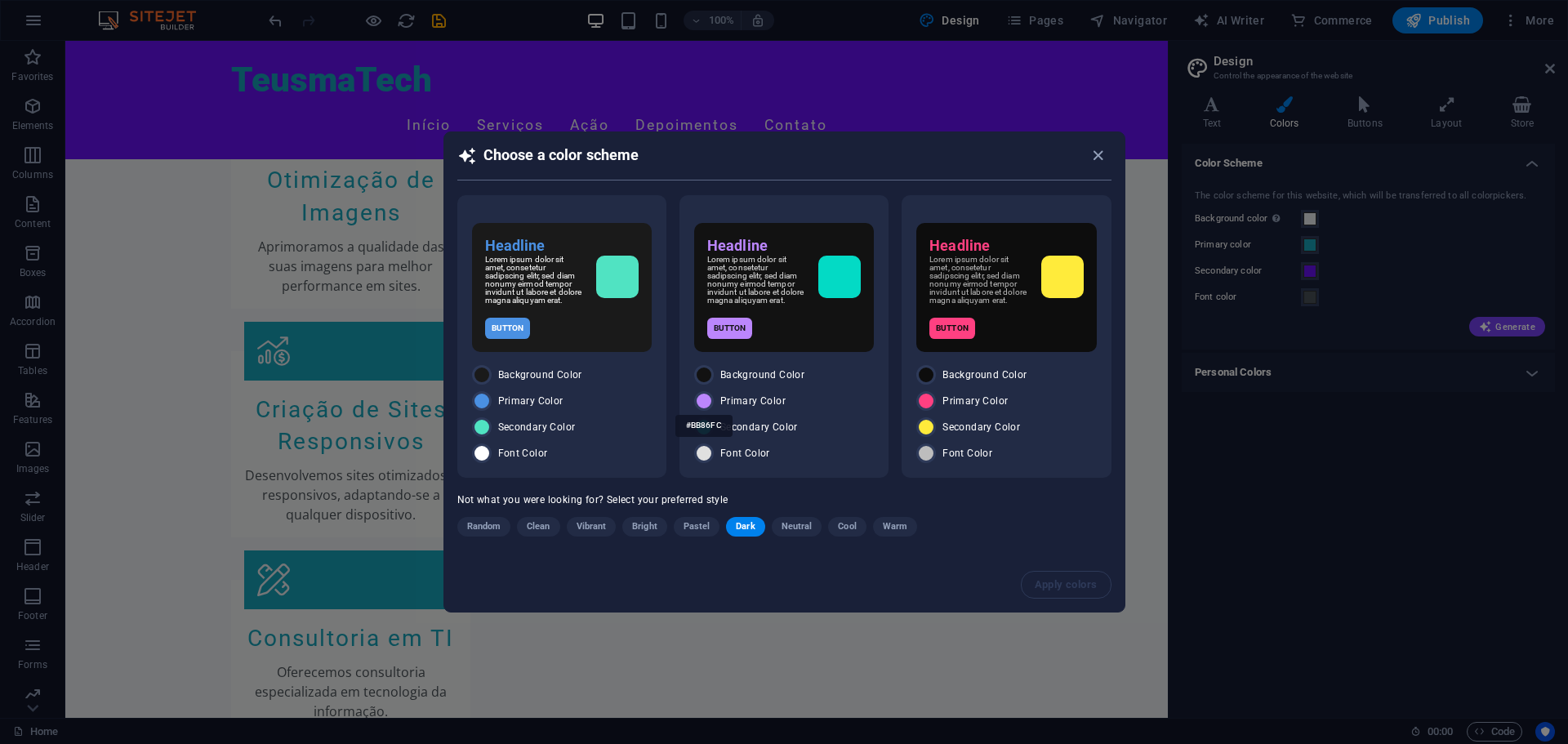
click at [706, 405] on div "#BB86FC" at bounding box center [704, 426] width 57 height 45
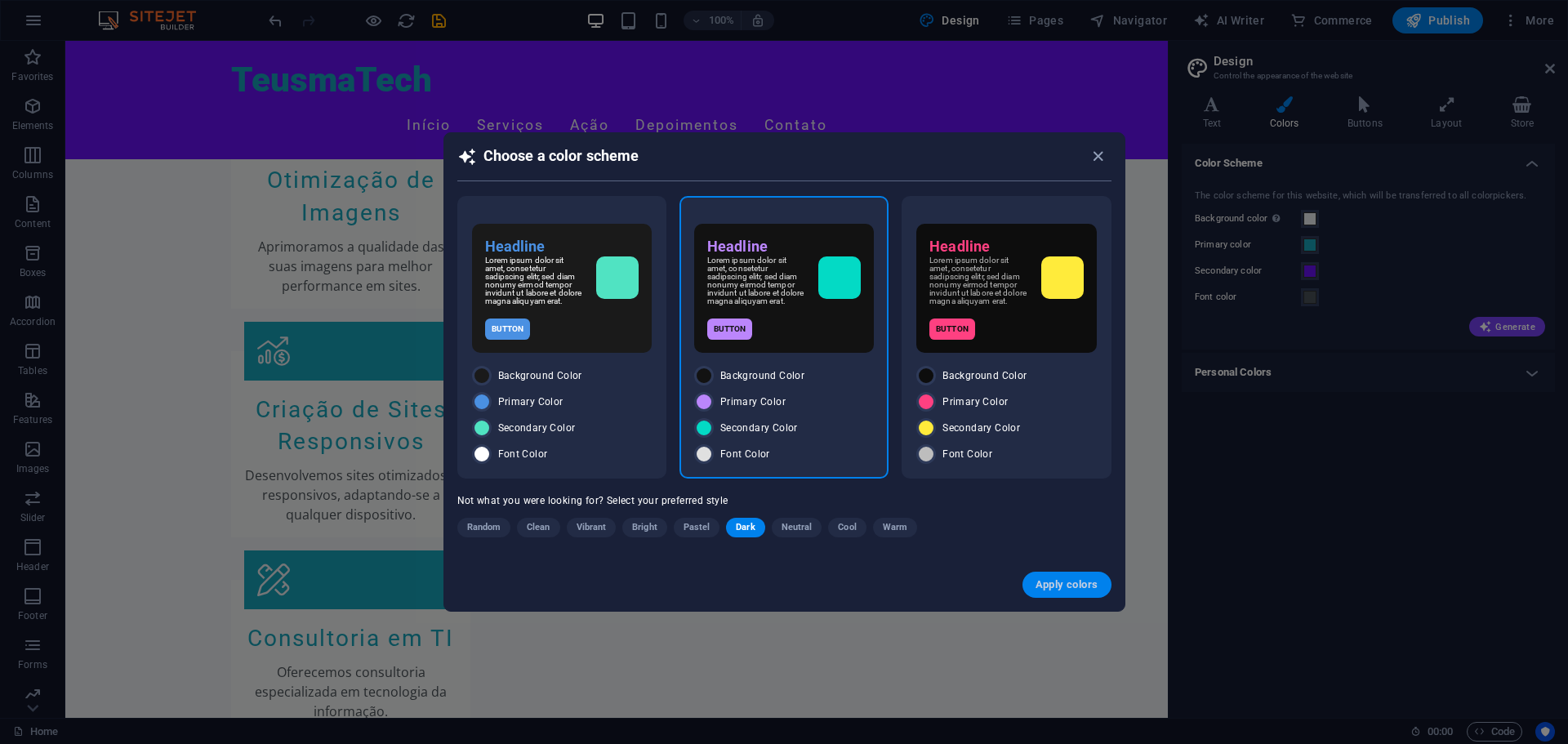
click at [1075, 588] on span "Apply colors" at bounding box center [1066, 585] width 63 height 13
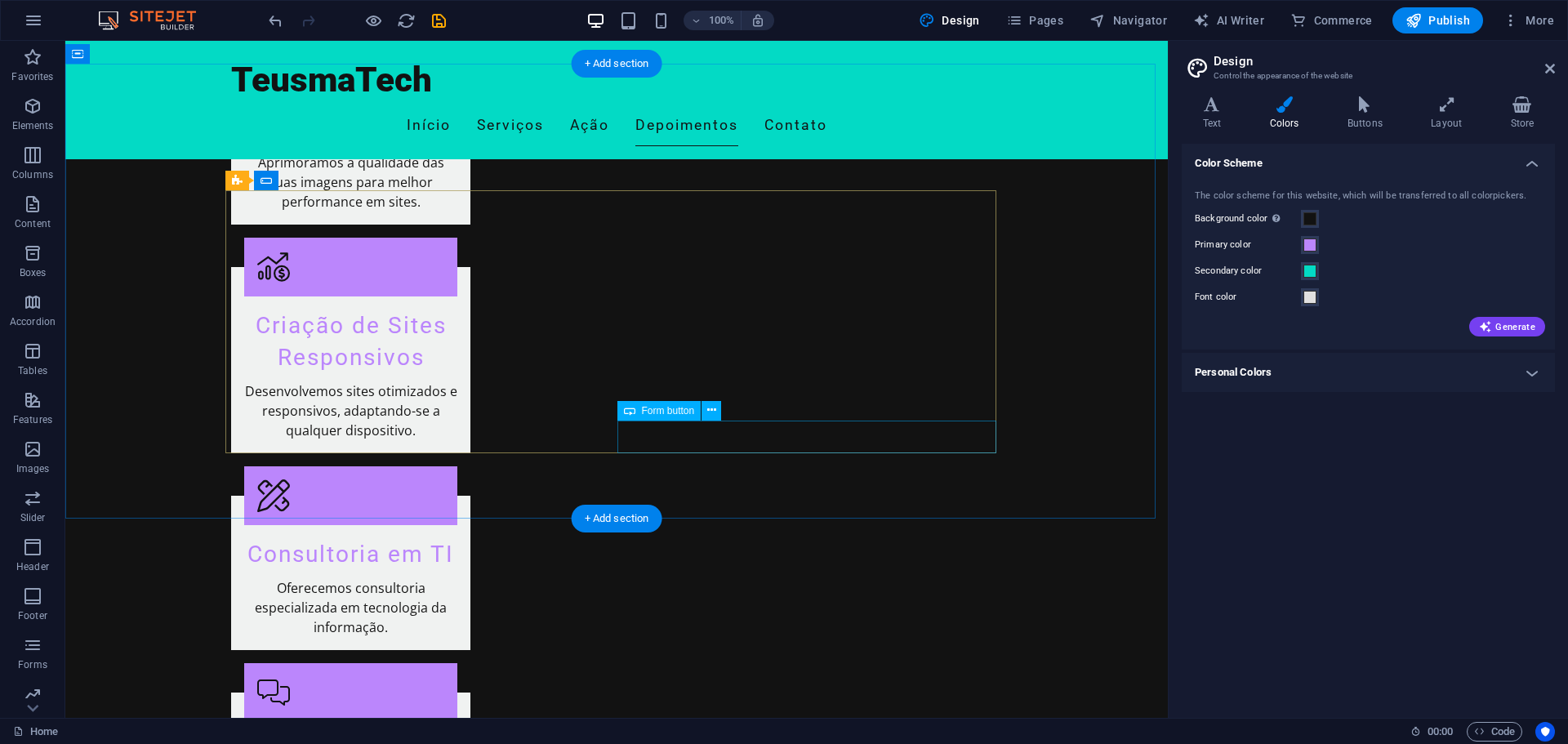
scroll to position [1370, 0]
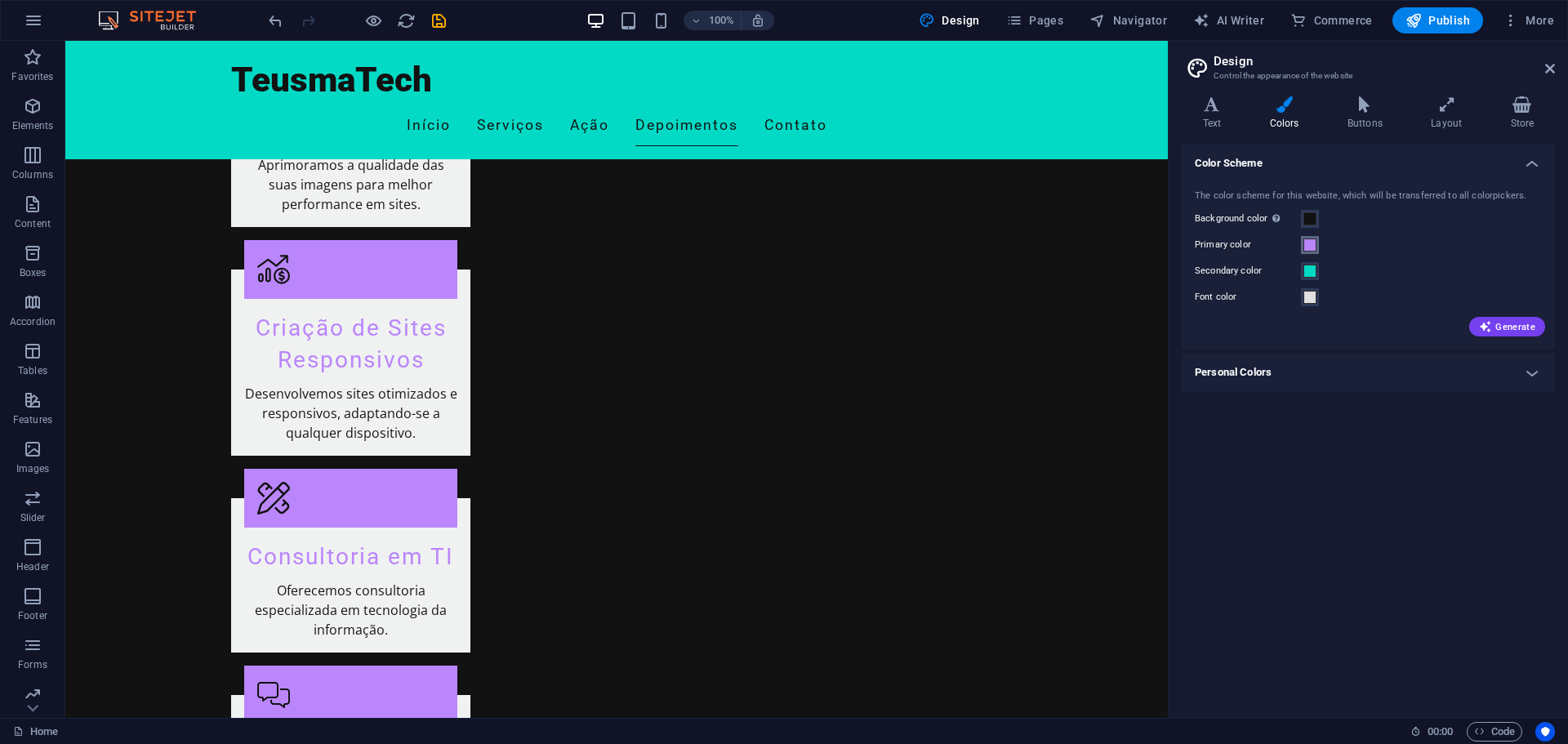
click at [1314, 245] on span at bounding box center [1310, 244] width 13 height 13
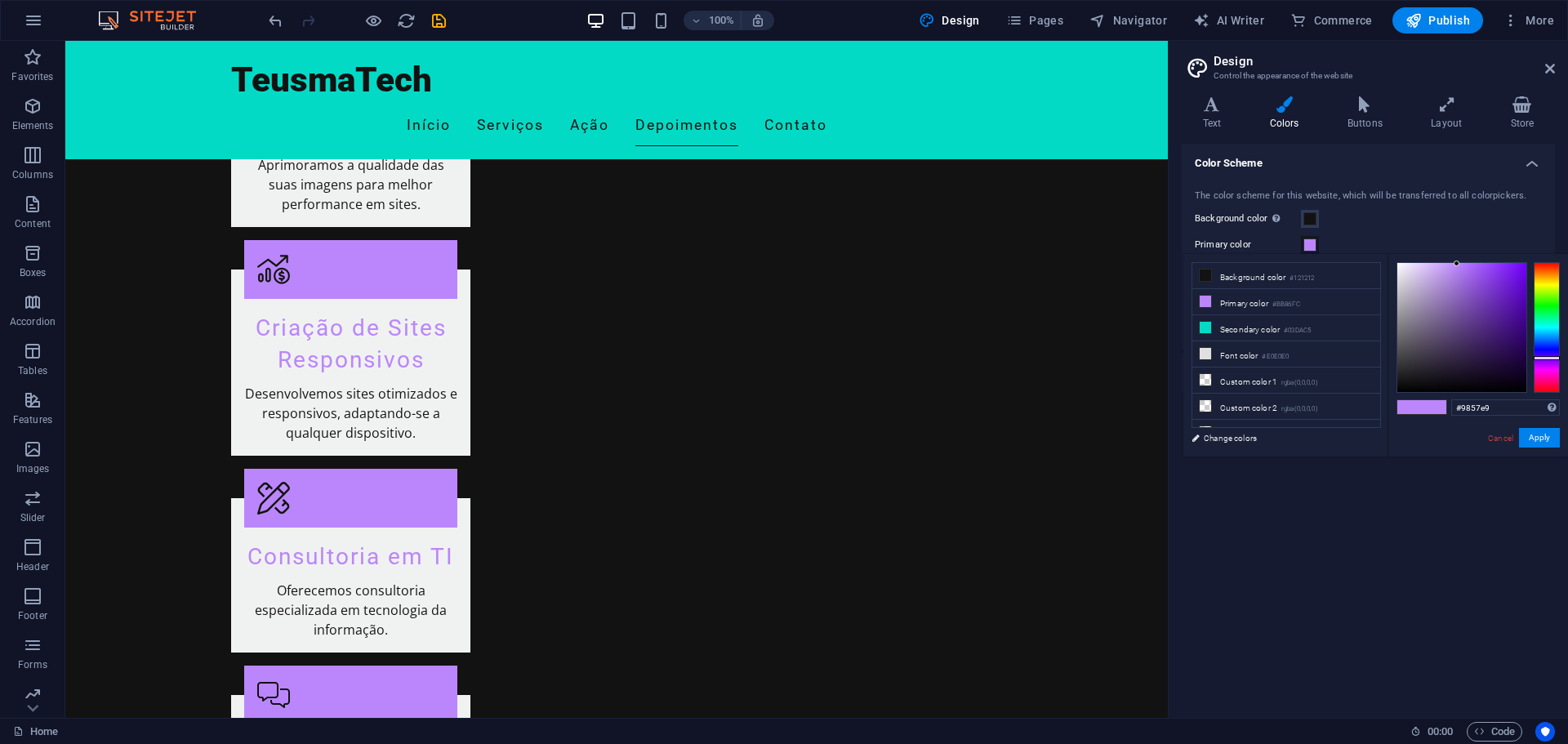
click at [1478, 273] on div at bounding box center [1462, 327] width 129 height 129
drag, startPoint x: 1478, startPoint y: 273, endPoint x: 1481, endPoint y: 261, distance: 12.4
click at [1481, 261] on div at bounding box center [1481, 261] width 6 height 6
drag, startPoint x: 1481, startPoint y: 304, endPoint x: 1506, endPoint y: 244, distance: 65.0
click at [1505, 244] on body "TeusmaTech Home Favorites Elements Columns Content Boxes Accordion Tables Featu…" at bounding box center [784, 372] width 1568 height 744
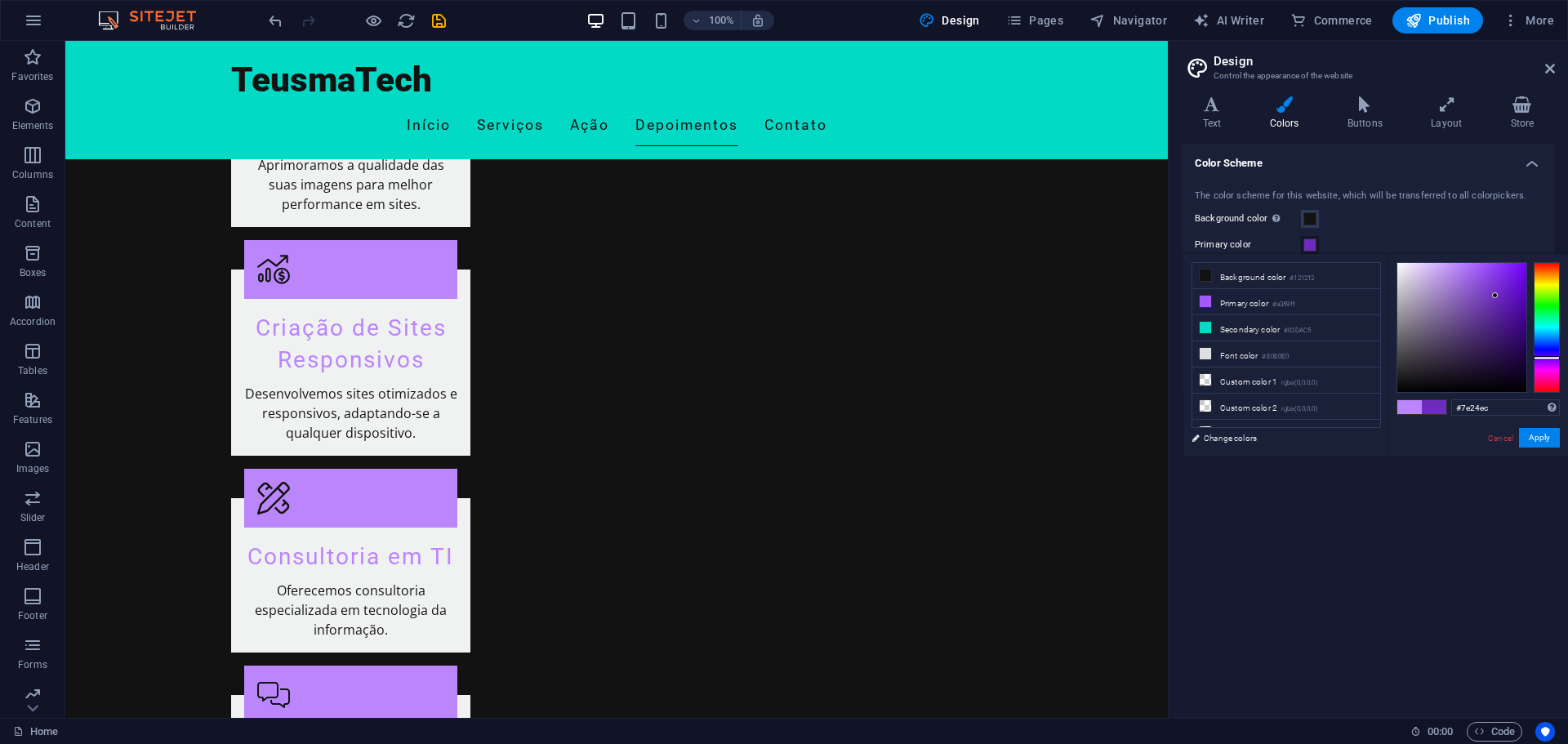
drag, startPoint x: 1496, startPoint y: 296, endPoint x: 1506, endPoint y: 268, distance: 29.7
click at [1506, 268] on div at bounding box center [1462, 327] width 129 height 129
type input "#8225f4"
click at [1542, 441] on button "Apply" at bounding box center [1540, 437] width 41 height 20
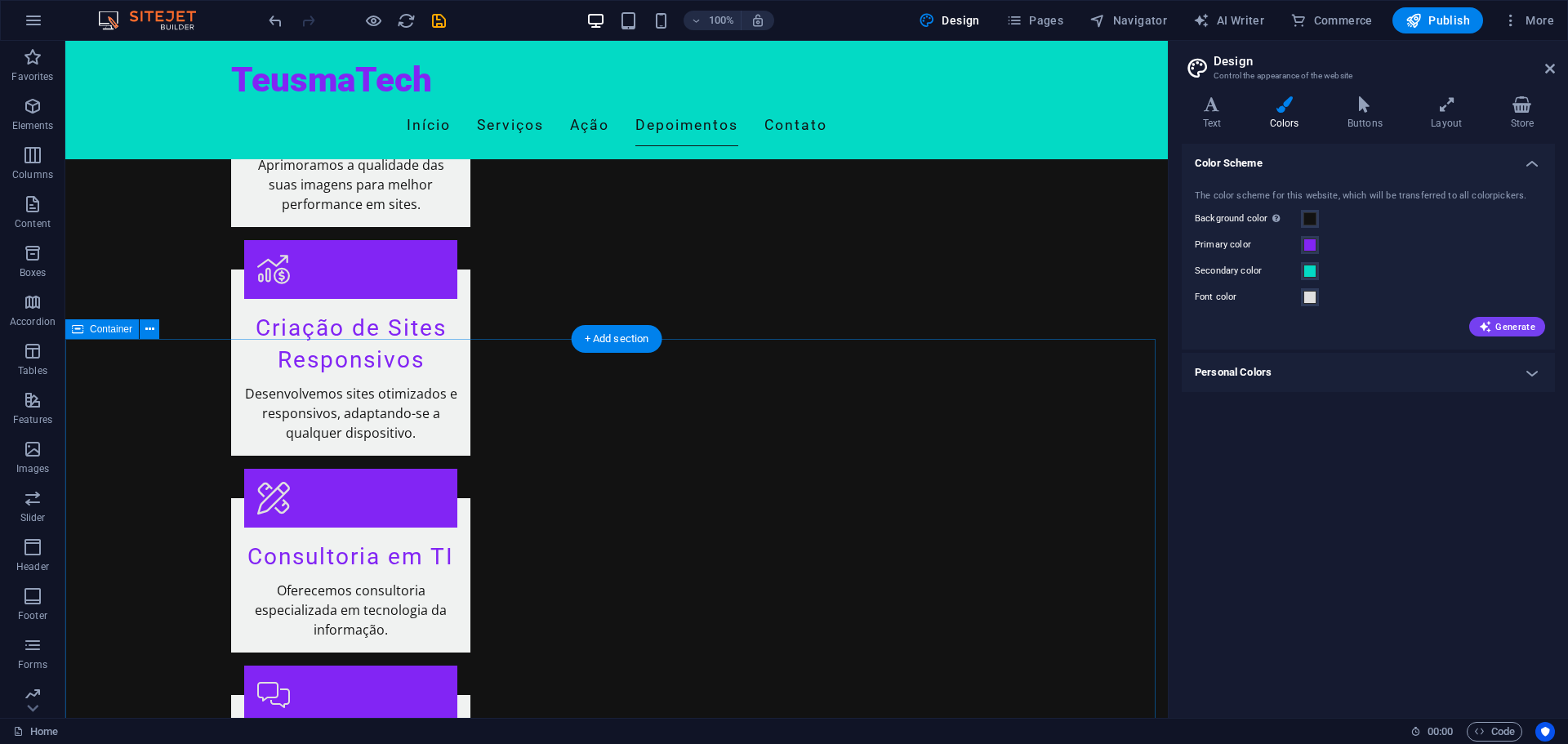
drag, startPoint x: 142, startPoint y: 506, endPoint x: 49, endPoint y: -15, distance: 529.2
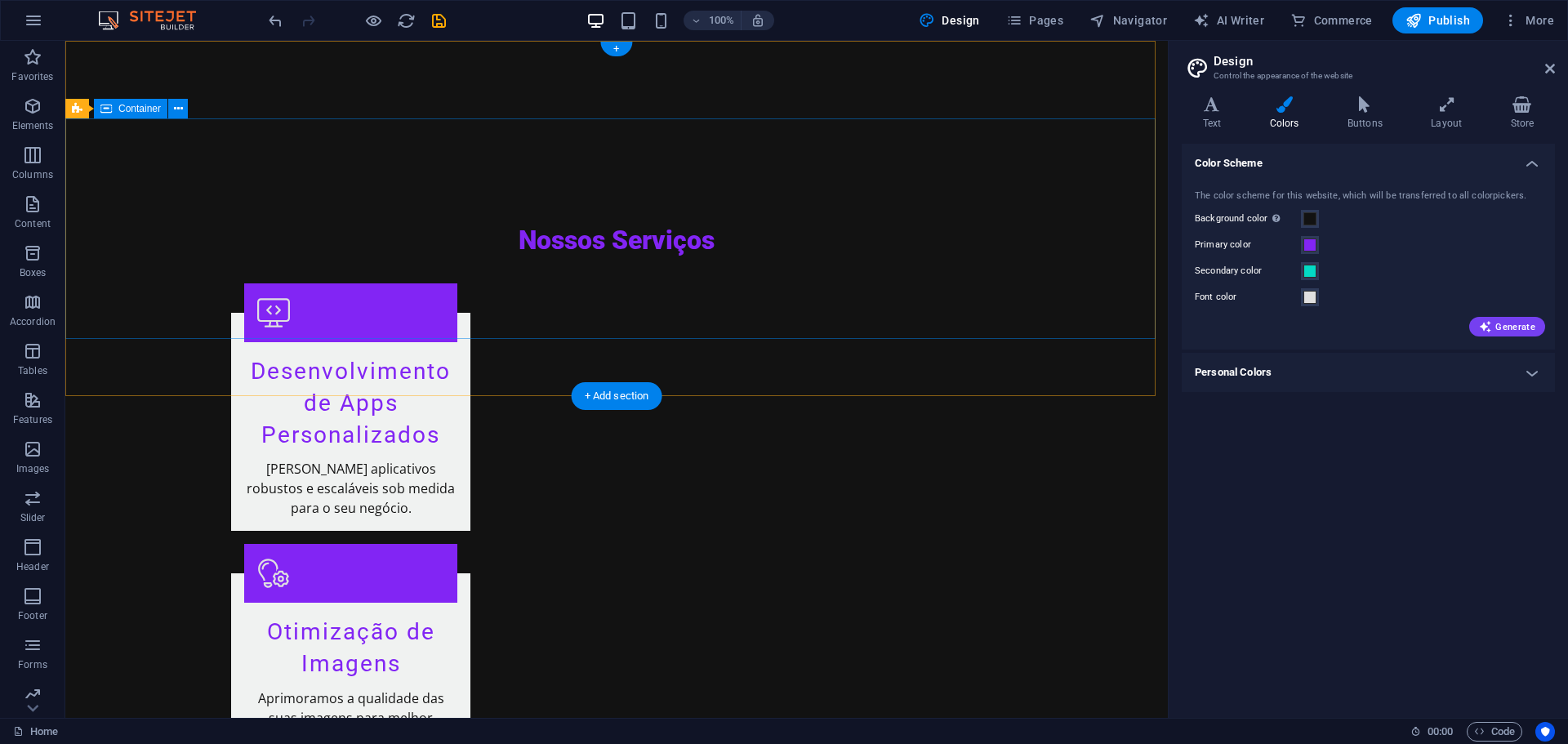
scroll to position [0, 0]
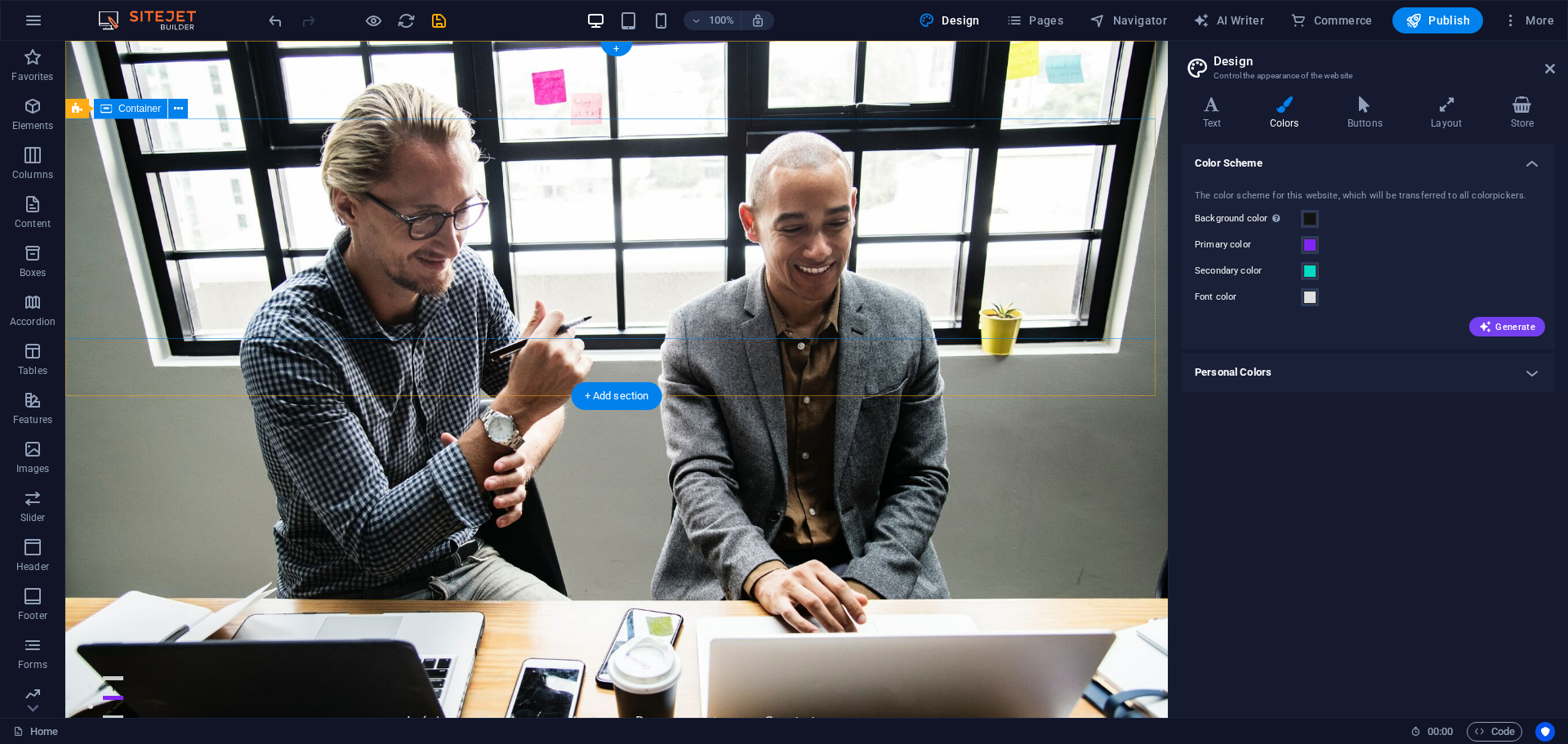
drag, startPoint x: 1082, startPoint y: 567, endPoint x: 1058, endPoint y: 173, distance: 394.7
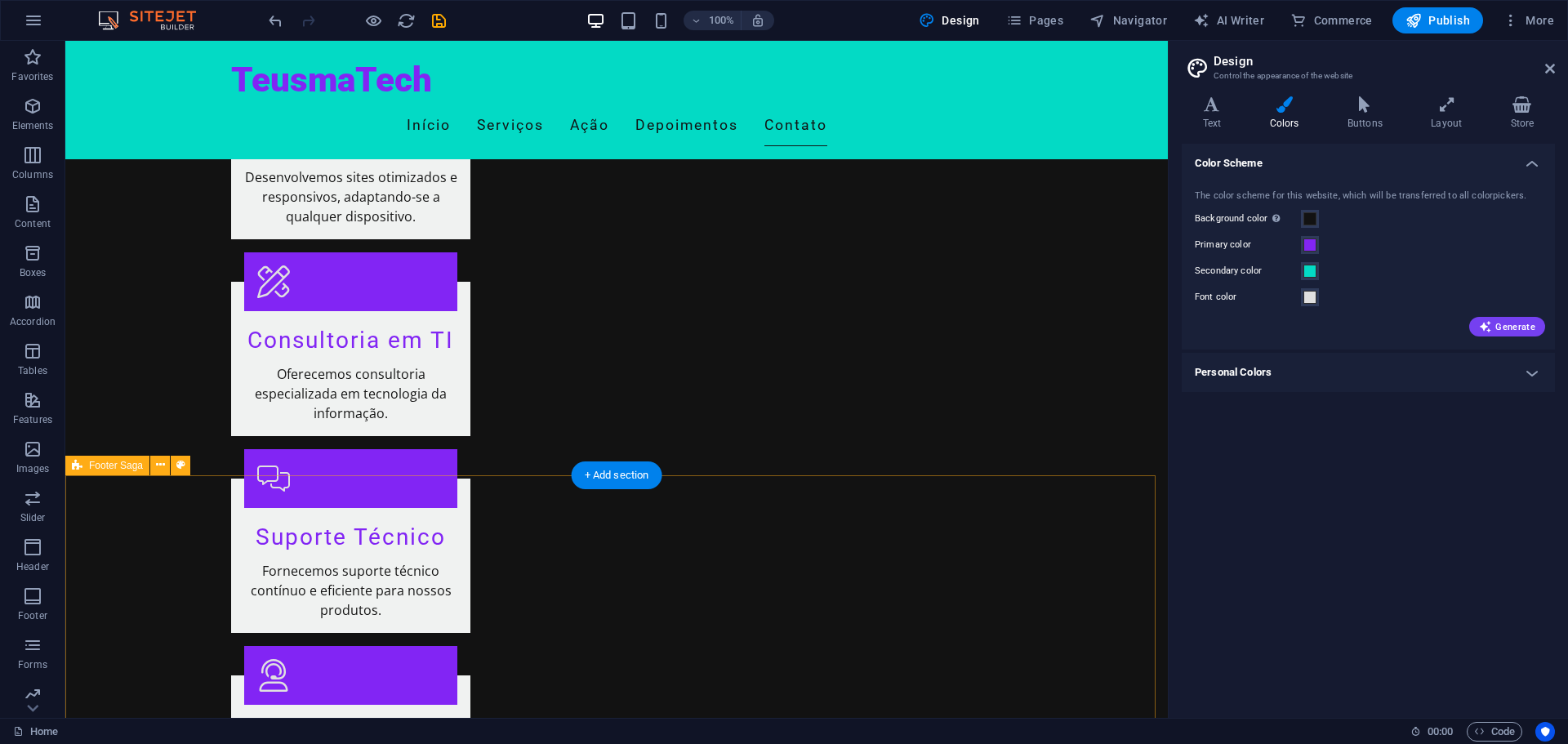
scroll to position [1797, 0]
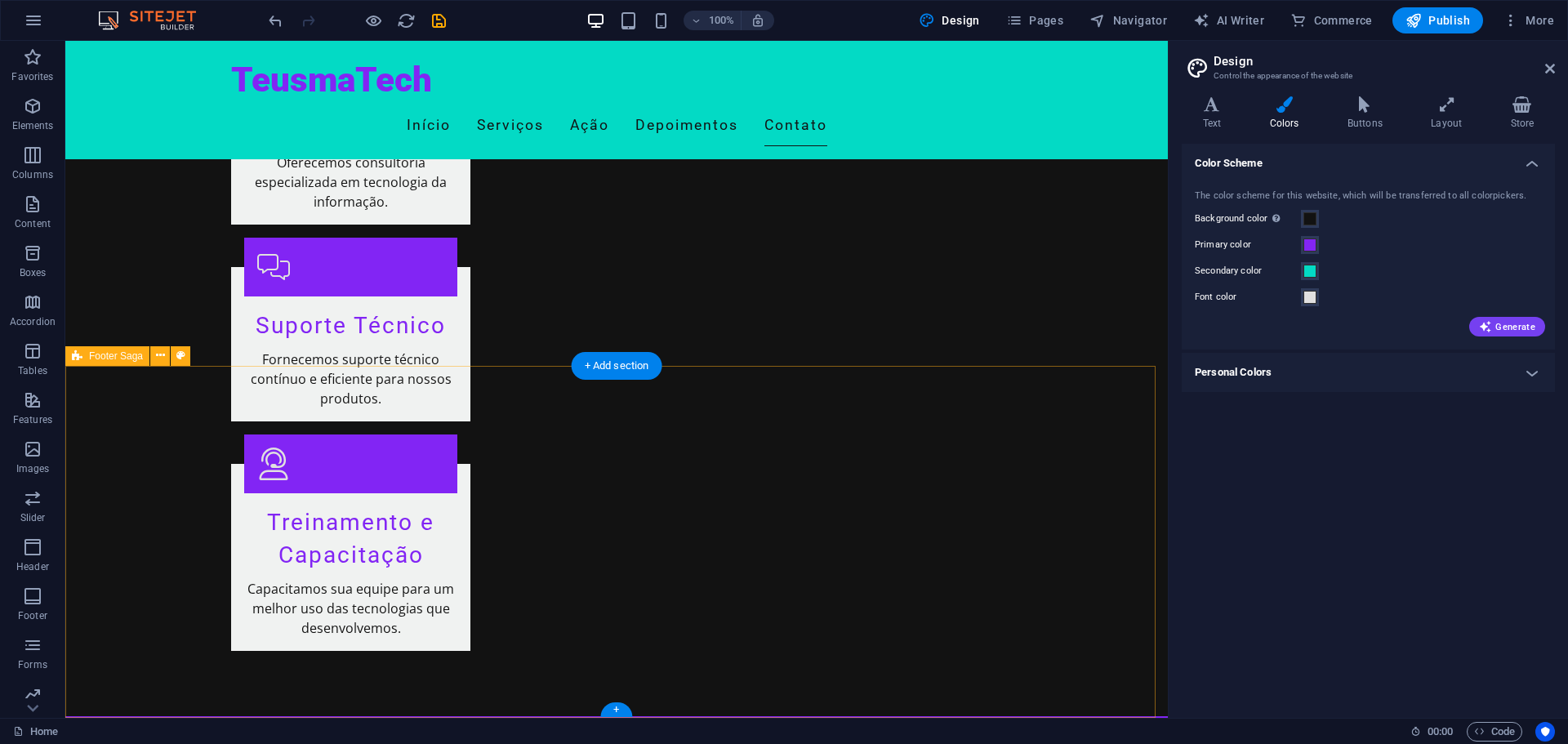
drag, startPoint x: 1048, startPoint y: 423, endPoint x: 1042, endPoint y: 547, distance: 124.1
click at [135, 17] on img at bounding box center [155, 20] width 123 height 20
click at [16, 31] on div "100% Design Pages Navigator AI Writer Commerce Publish More" at bounding box center [784, 21] width 1567 height 39
click at [38, 24] on icon "button" at bounding box center [33, 20] width 20 height 20
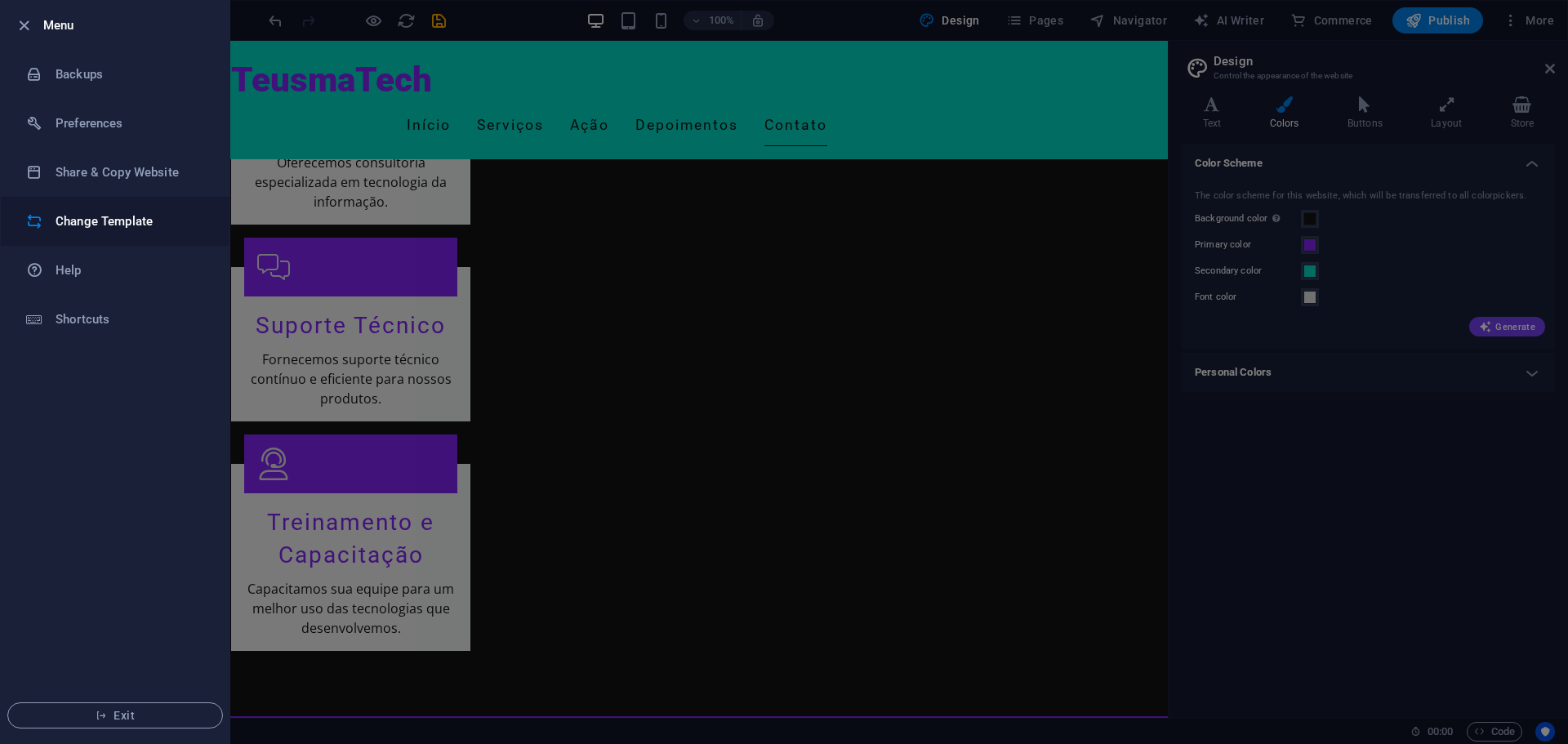
click at [85, 225] on h6 "Change Template" at bounding box center [131, 221] width 151 height 20
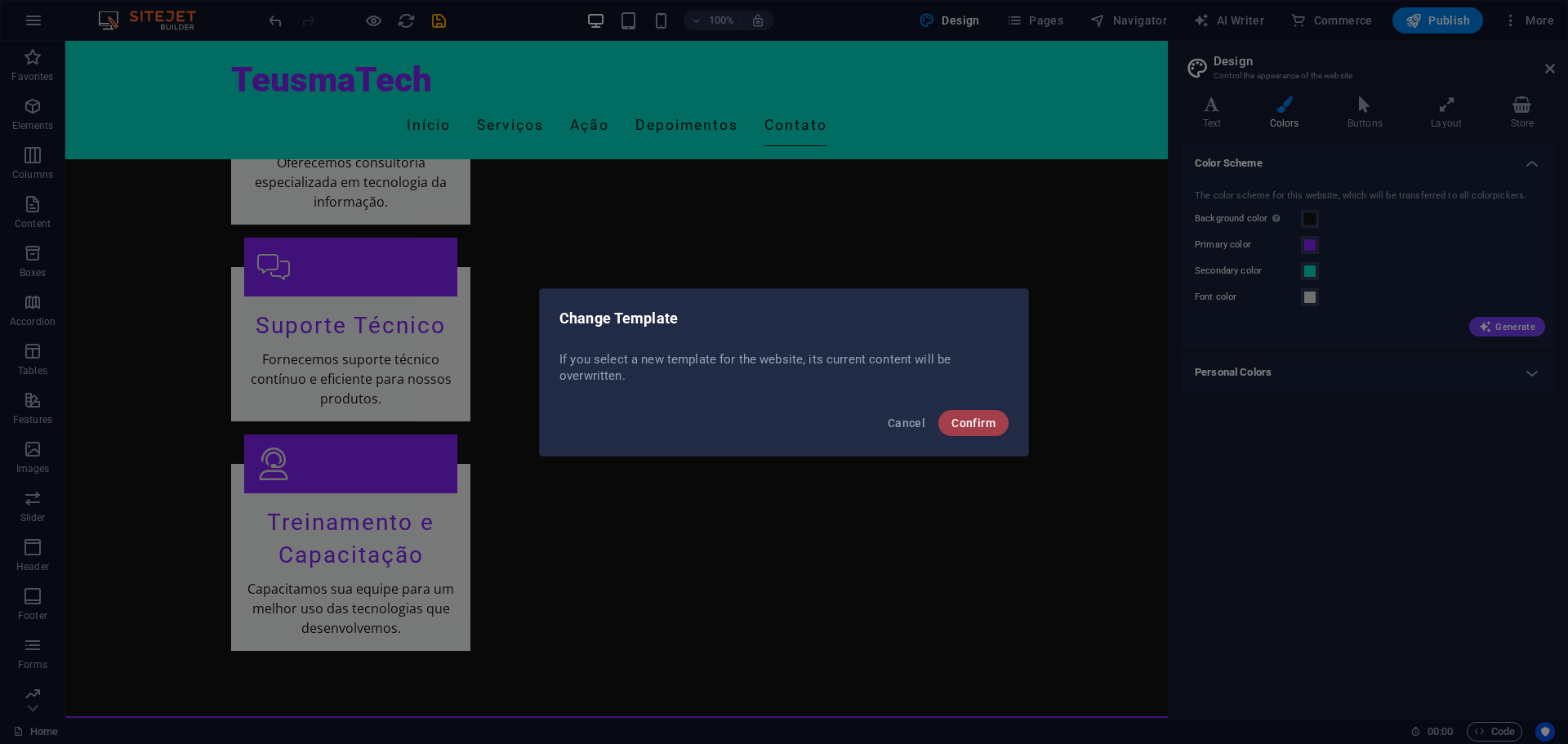
click at [964, 423] on span "Confirm" at bounding box center [973, 423] width 44 height 13
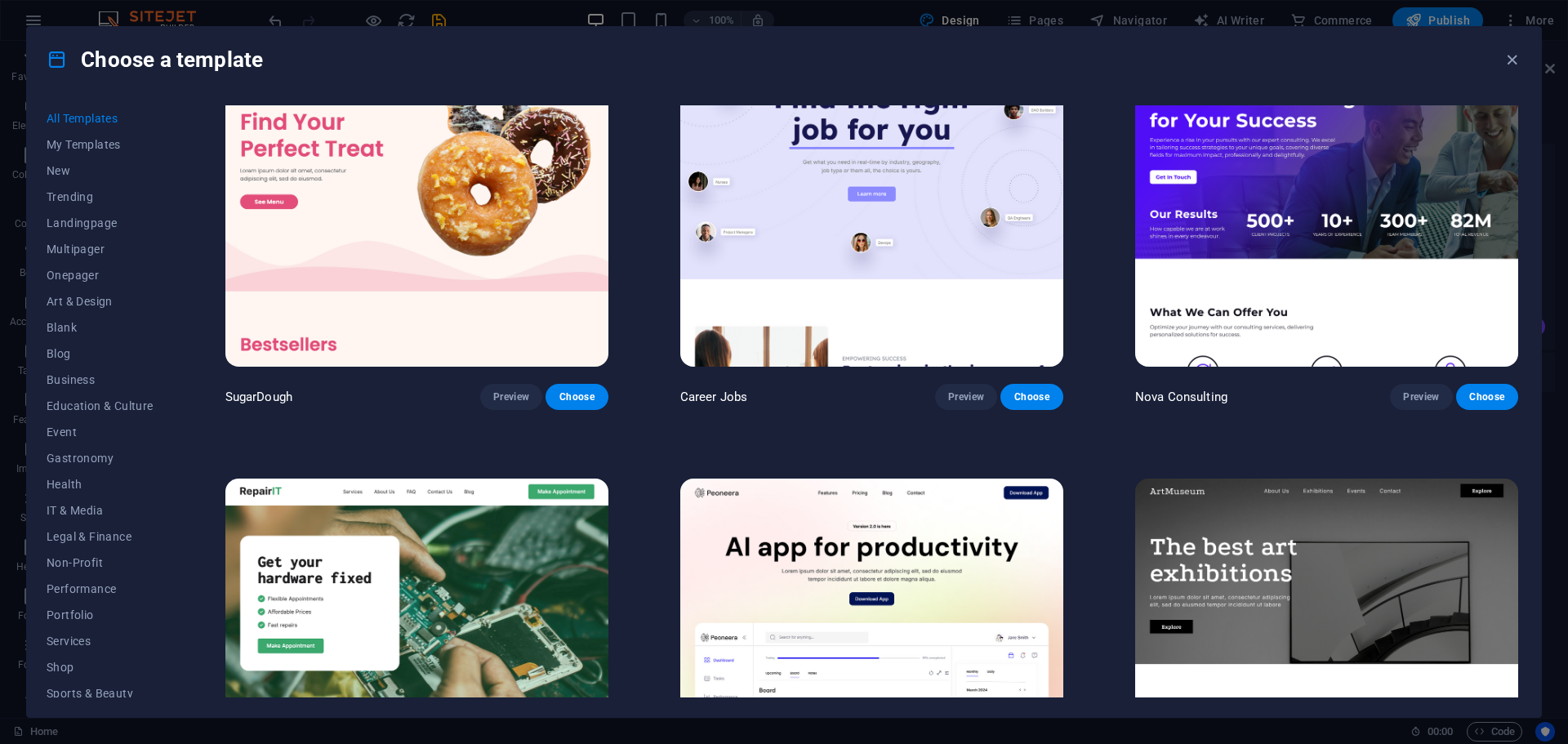
scroll to position [0, 0]
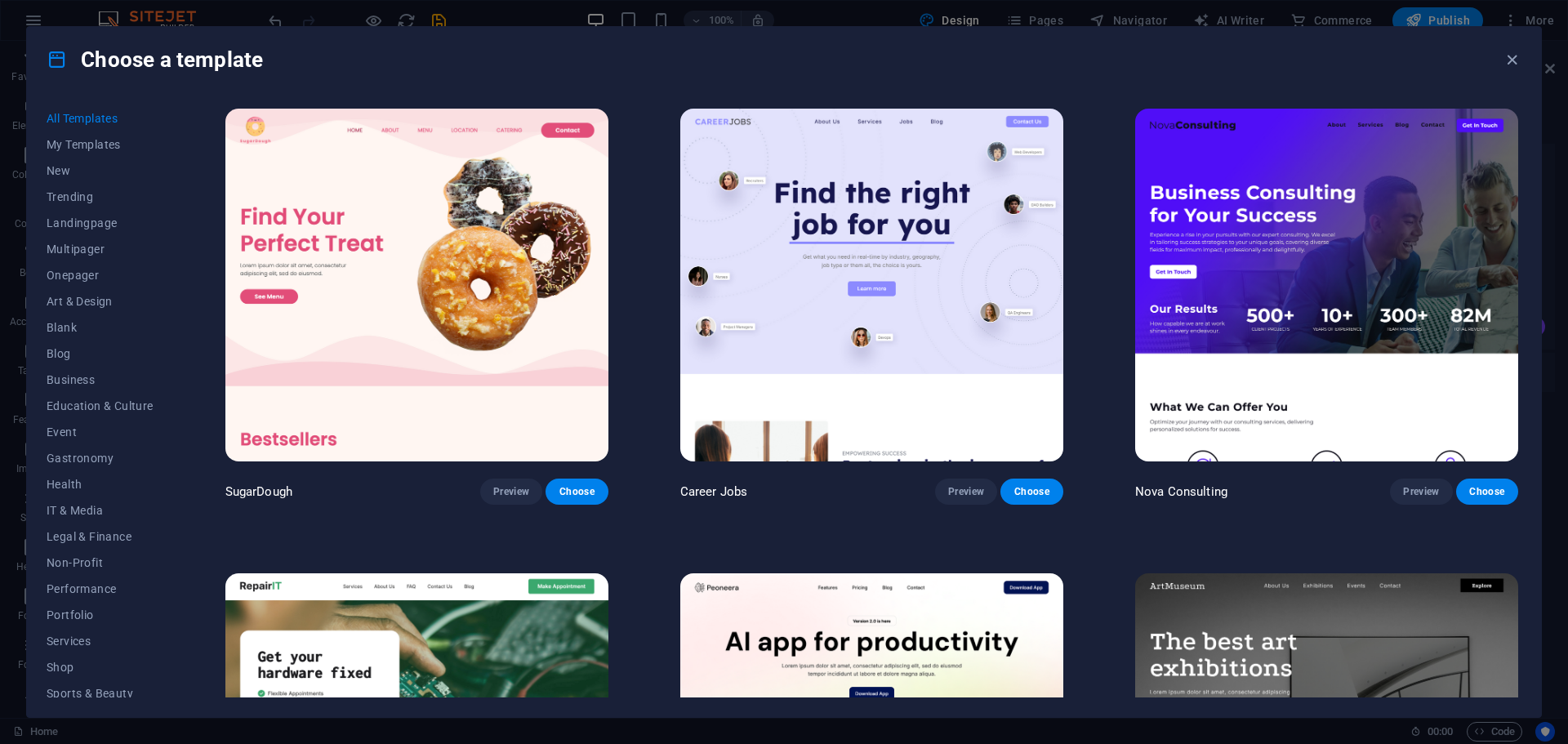
drag, startPoint x: 645, startPoint y: 519, endPoint x: 622, endPoint y: 32, distance: 487.5
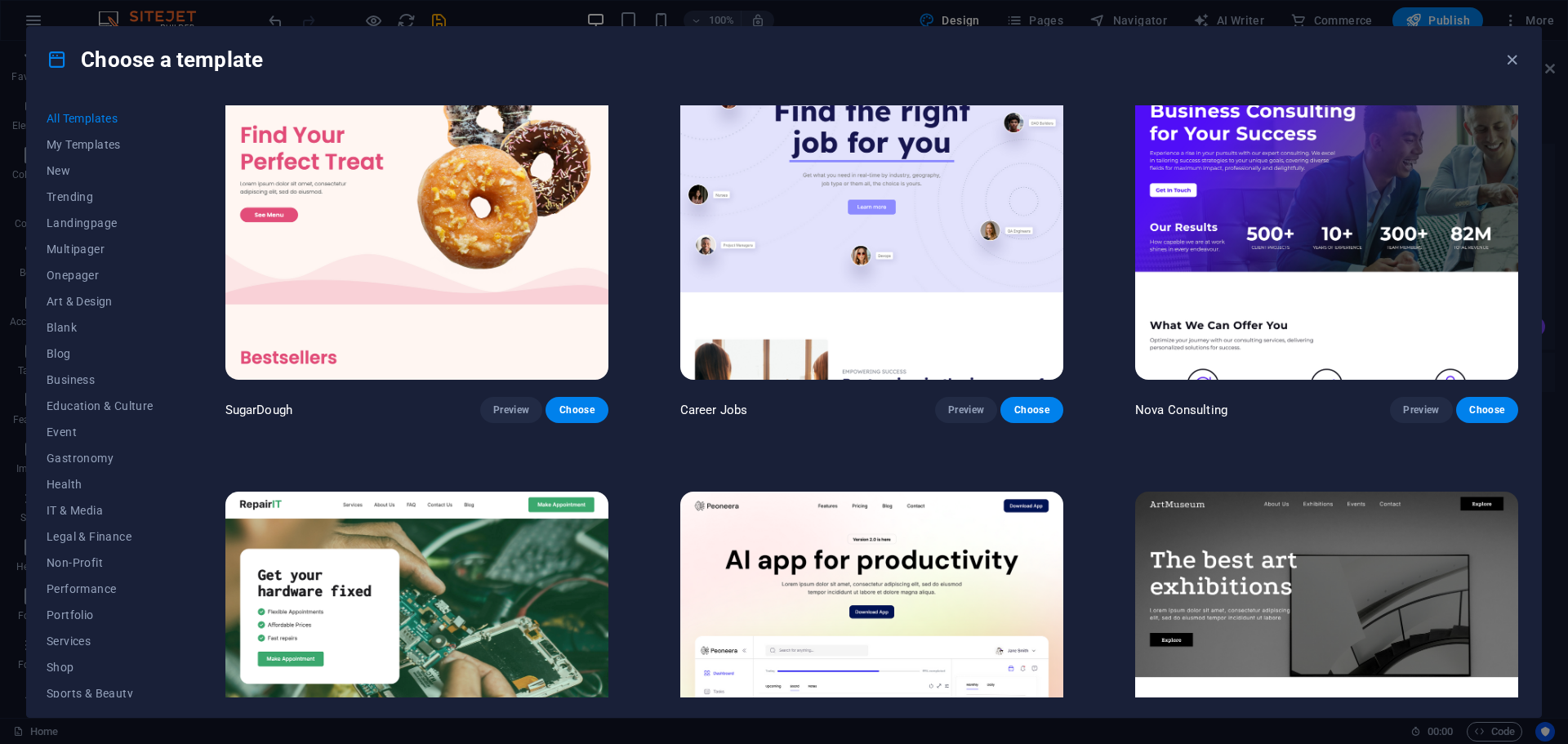
scroll to position [490, 0]
